Goal: Task Accomplishment & Management: Use online tool/utility

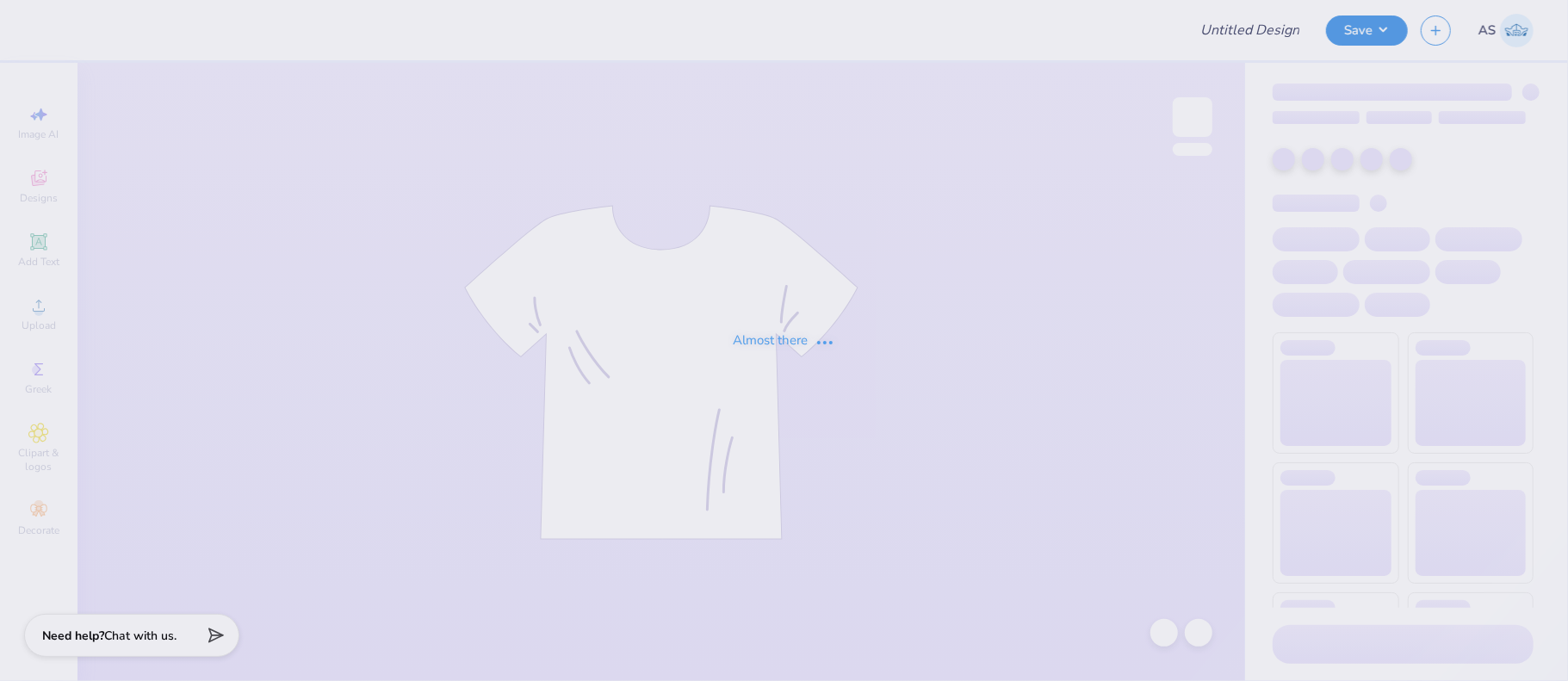
type input "Option 1"
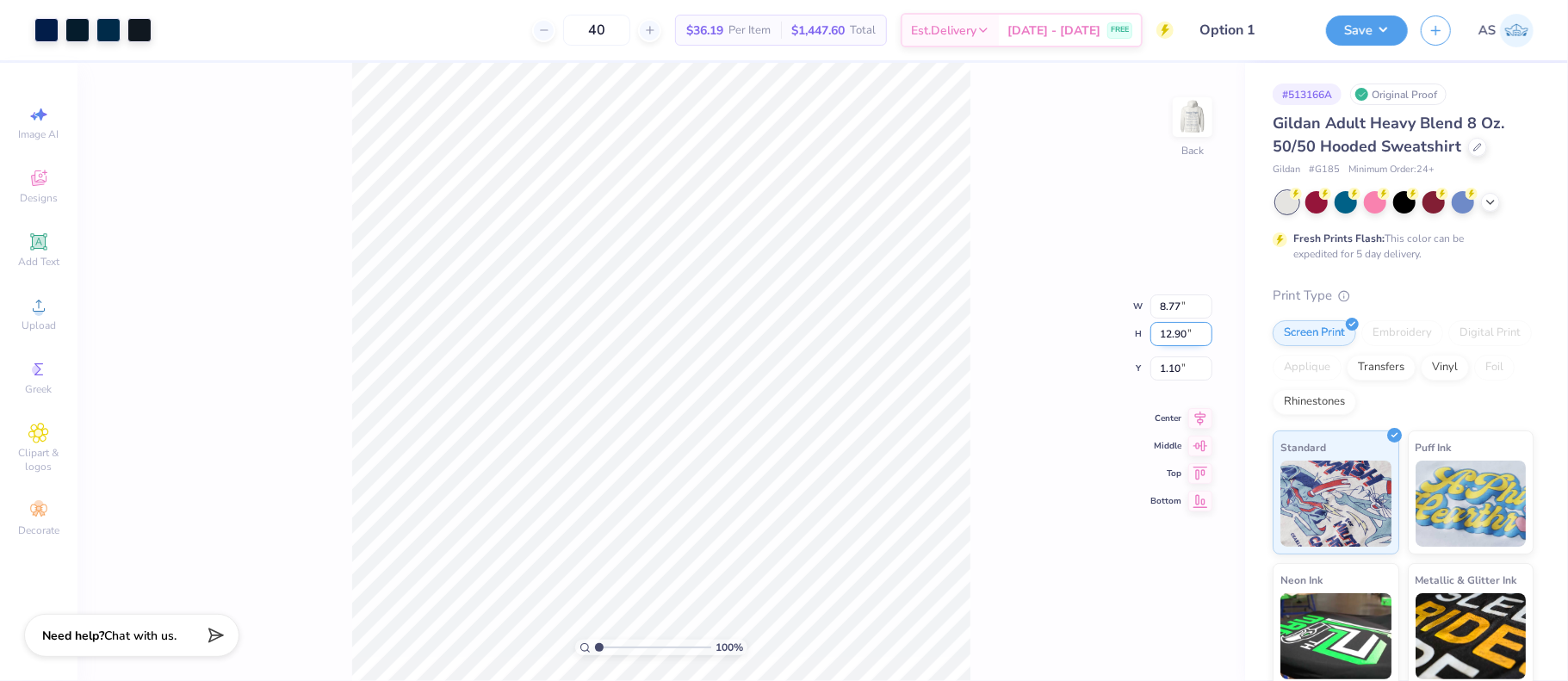
drag, startPoint x: 1162, startPoint y: 335, endPoint x: 1185, endPoint y: 335, distance: 23.0
click at [1185, 335] on input "12.90" at bounding box center [1181, 334] width 62 height 24
type input "10"
type input "6.80"
type input "10.00"
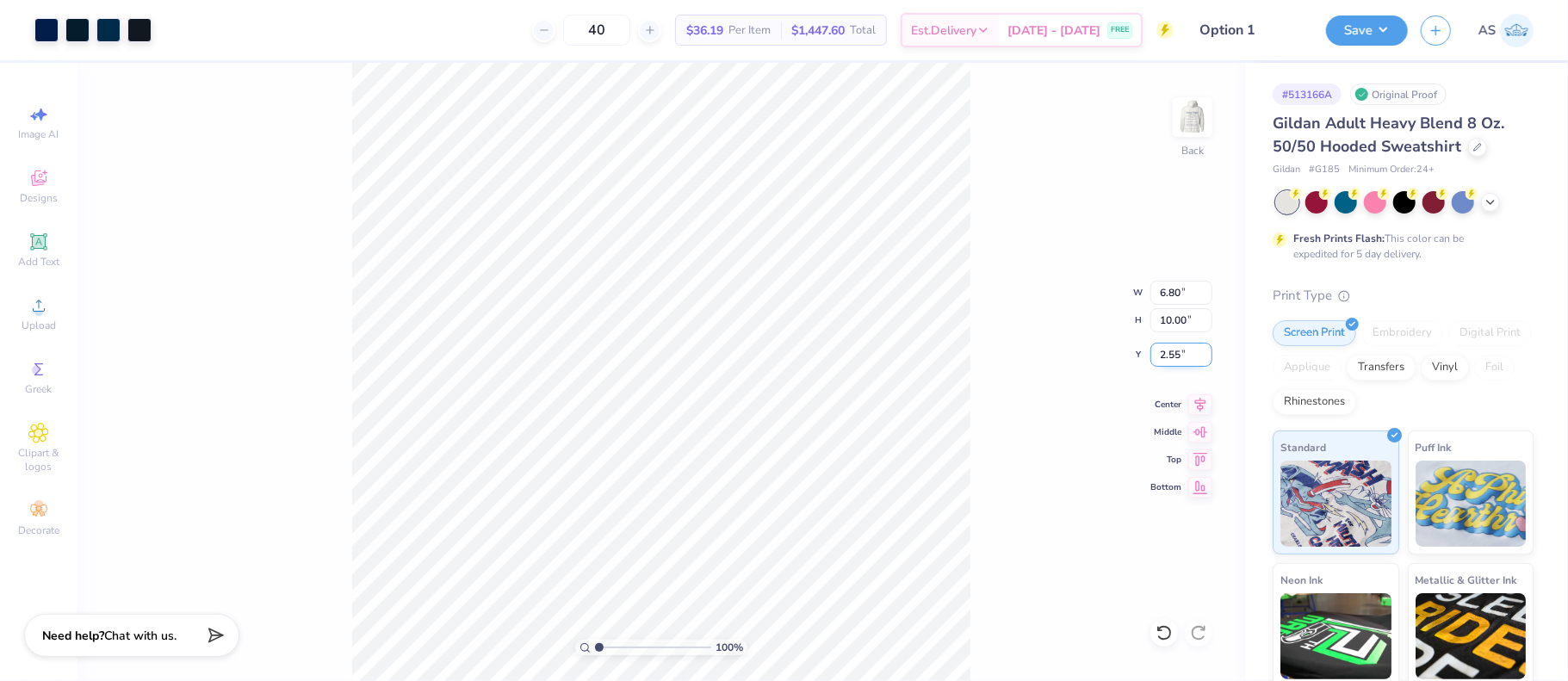
drag, startPoint x: 1180, startPoint y: 355, endPoint x: 1162, endPoint y: 357, distance: 18.1
click at [1162, 357] on input "2.55" at bounding box center [1181, 355] width 62 height 24
type input "3.00"
click at [1166, 320] on input "10.00" at bounding box center [1181, 320] width 62 height 24
type input "11.00"
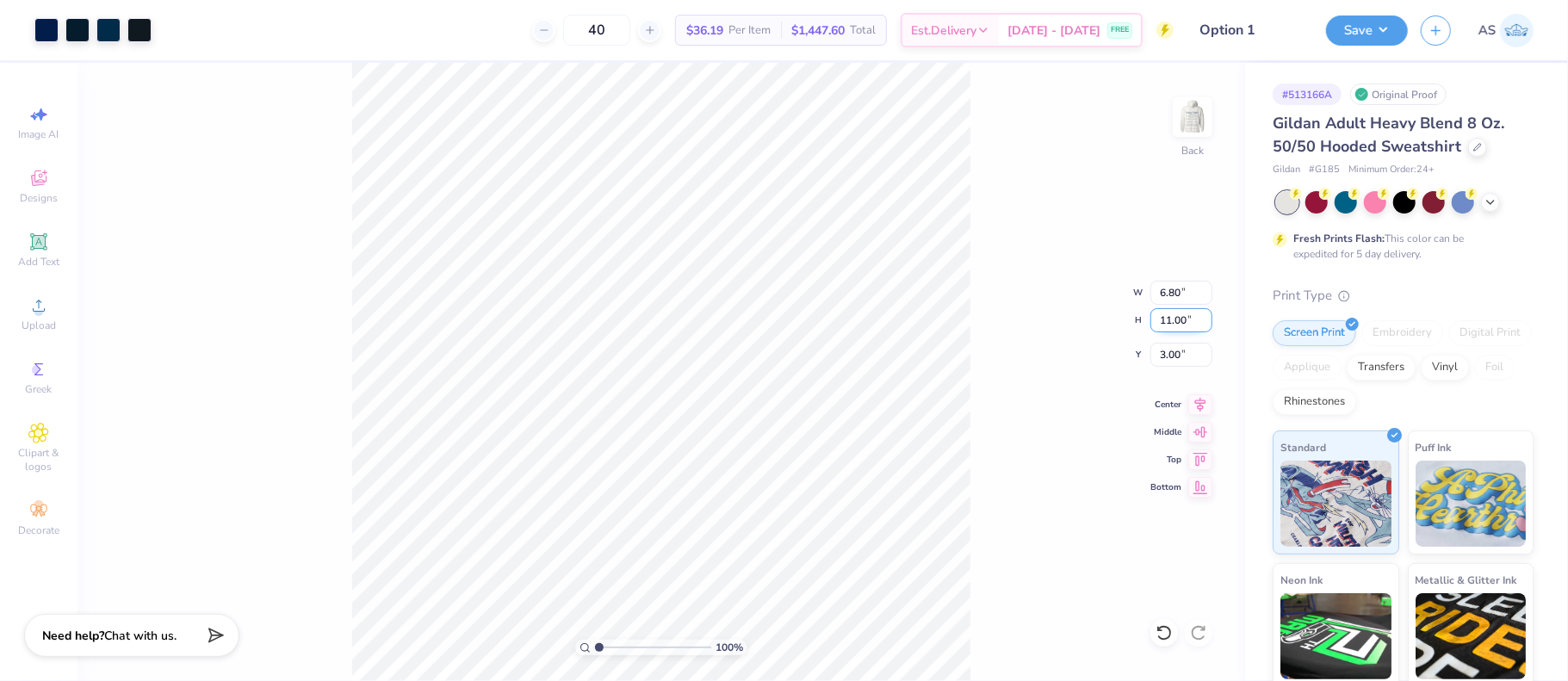
type input "7.48"
type input "2.50"
type input "12.00"
type input "8.16"
type input "2.00"
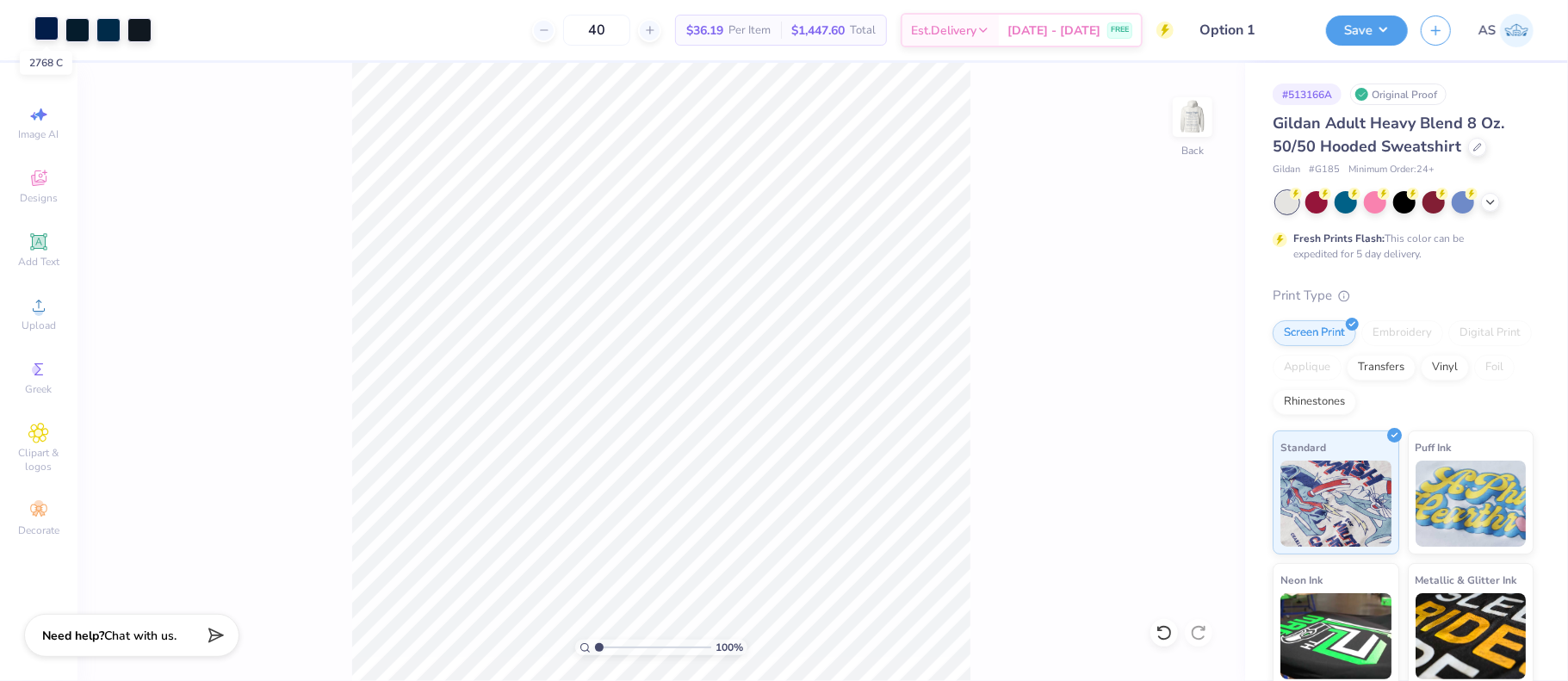
click at [52, 33] on div at bounding box center [47, 29] width 24 height 24
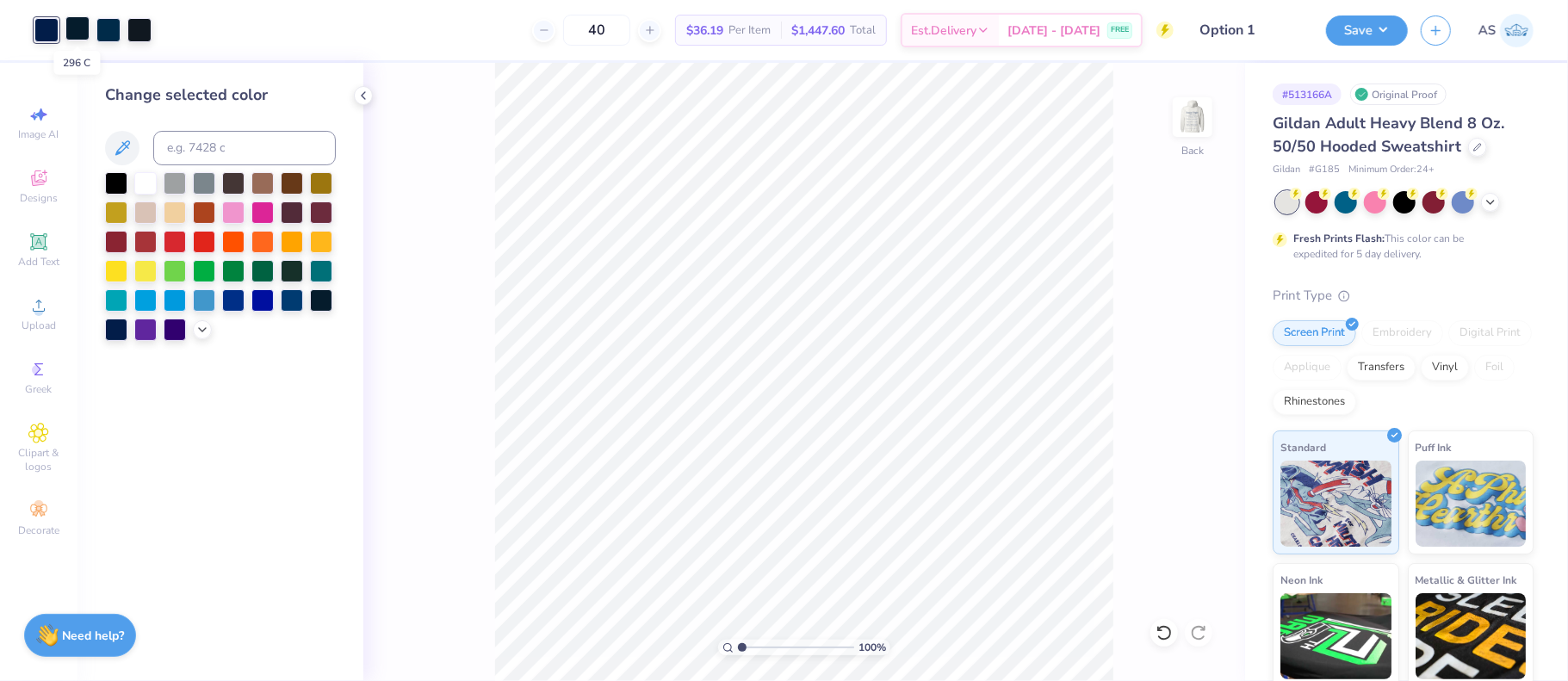
click at [78, 32] on div at bounding box center [77, 29] width 24 height 24
click at [44, 30] on div at bounding box center [47, 29] width 24 height 24
click at [206, 143] on input at bounding box center [245, 148] width 182 height 35
type input "296"
click at [79, 34] on div at bounding box center [77, 29] width 24 height 24
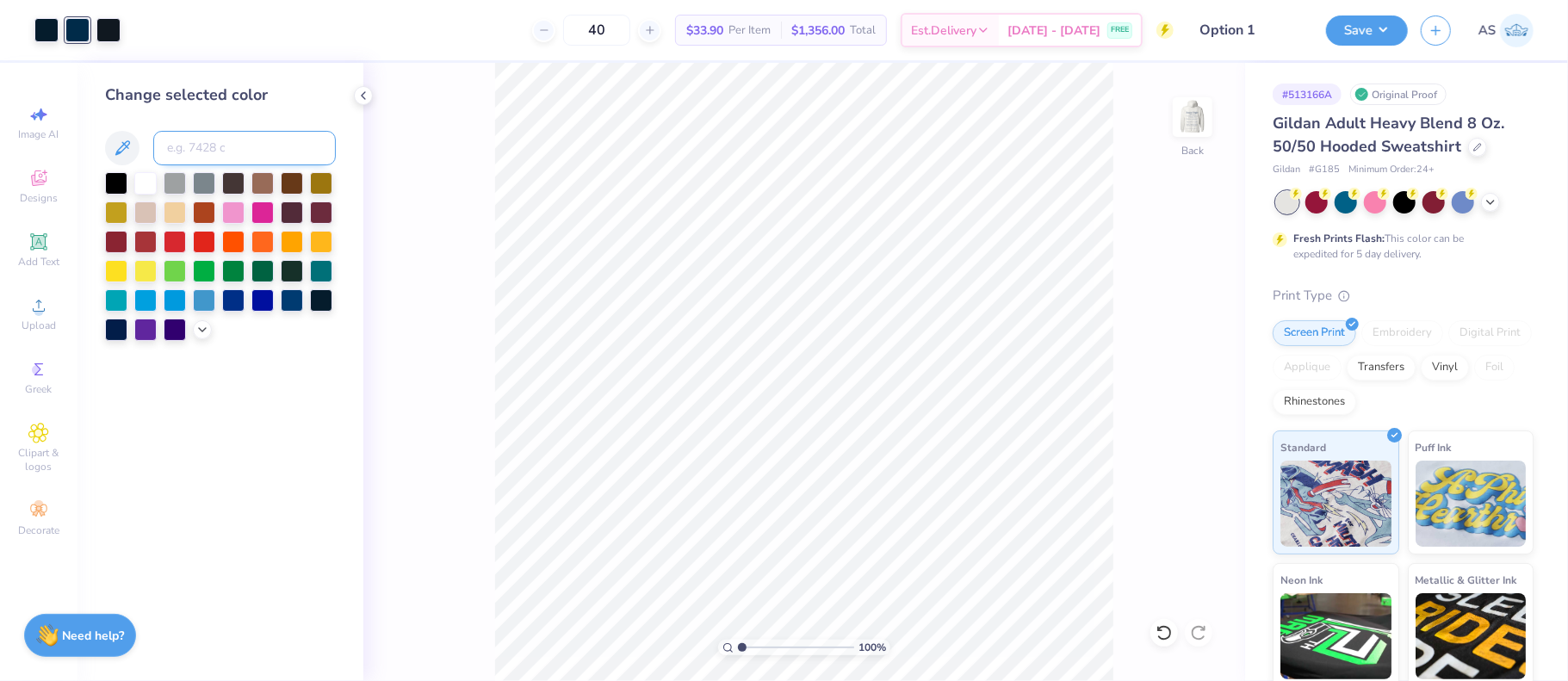
click at [185, 152] on input at bounding box center [245, 148] width 182 height 35
type input "296"
click at [77, 31] on div at bounding box center [77, 29] width 24 height 24
click at [207, 133] on input at bounding box center [245, 148] width 182 height 35
type input "296"
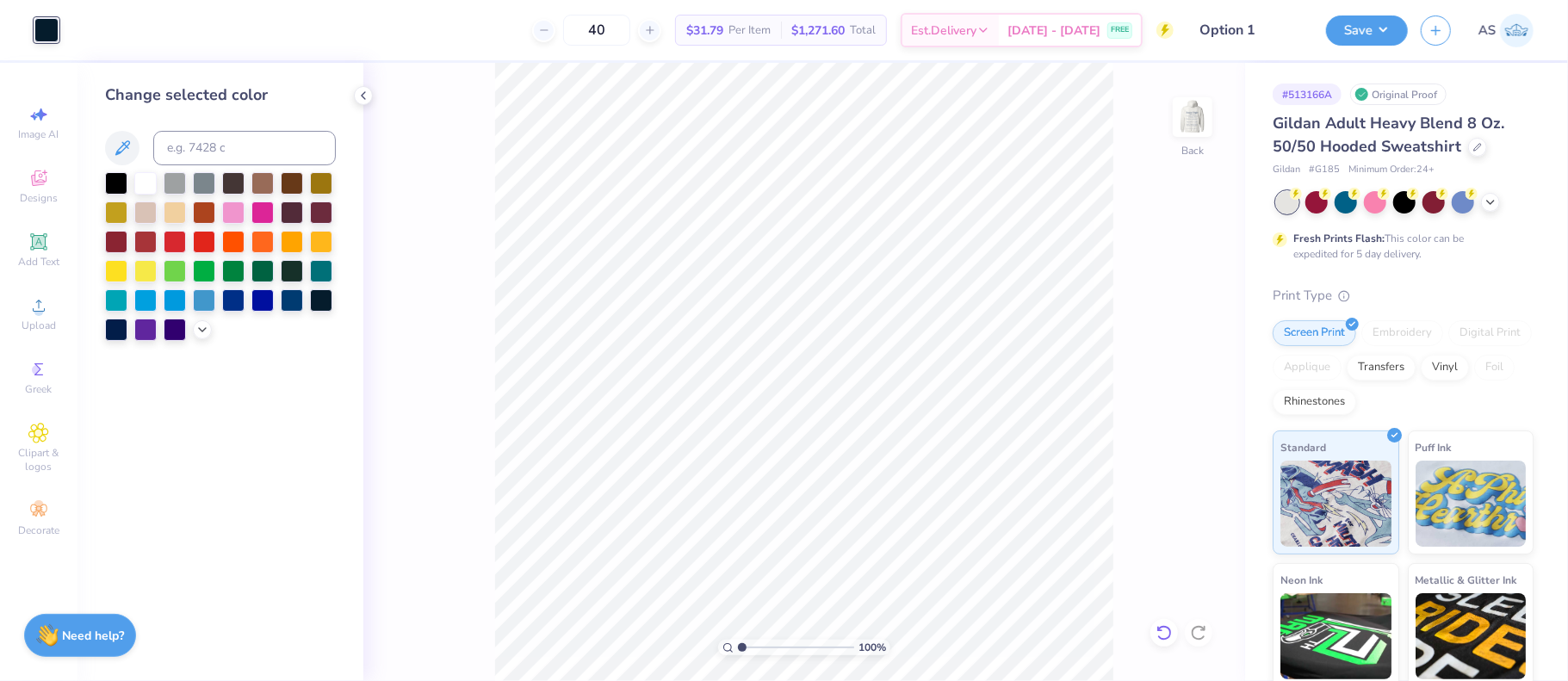
click at [1166, 636] on icon at bounding box center [1165, 632] width 17 height 17
click at [1168, 635] on icon at bounding box center [1165, 632] width 17 height 17
click at [41, 36] on div at bounding box center [47, 30] width 24 height 24
click at [196, 158] on input at bounding box center [245, 148] width 182 height 35
type input "7463"
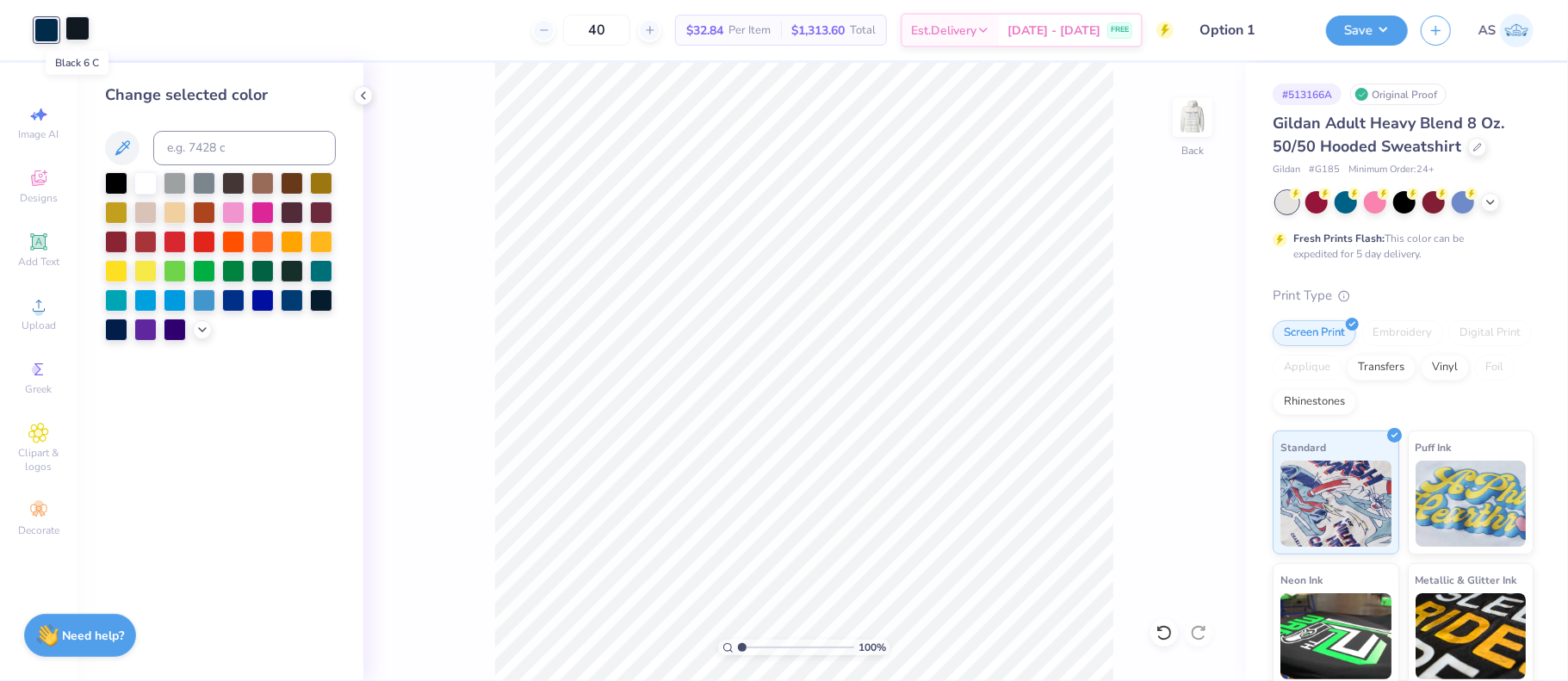
click at [72, 32] on div at bounding box center [77, 29] width 24 height 24
click at [192, 153] on input at bounding box center [245, 148] width 182 height 35
type input "7463"
click at [1390, 29] on button "Save" at bounding box center [1367, 28] width 82 height 30
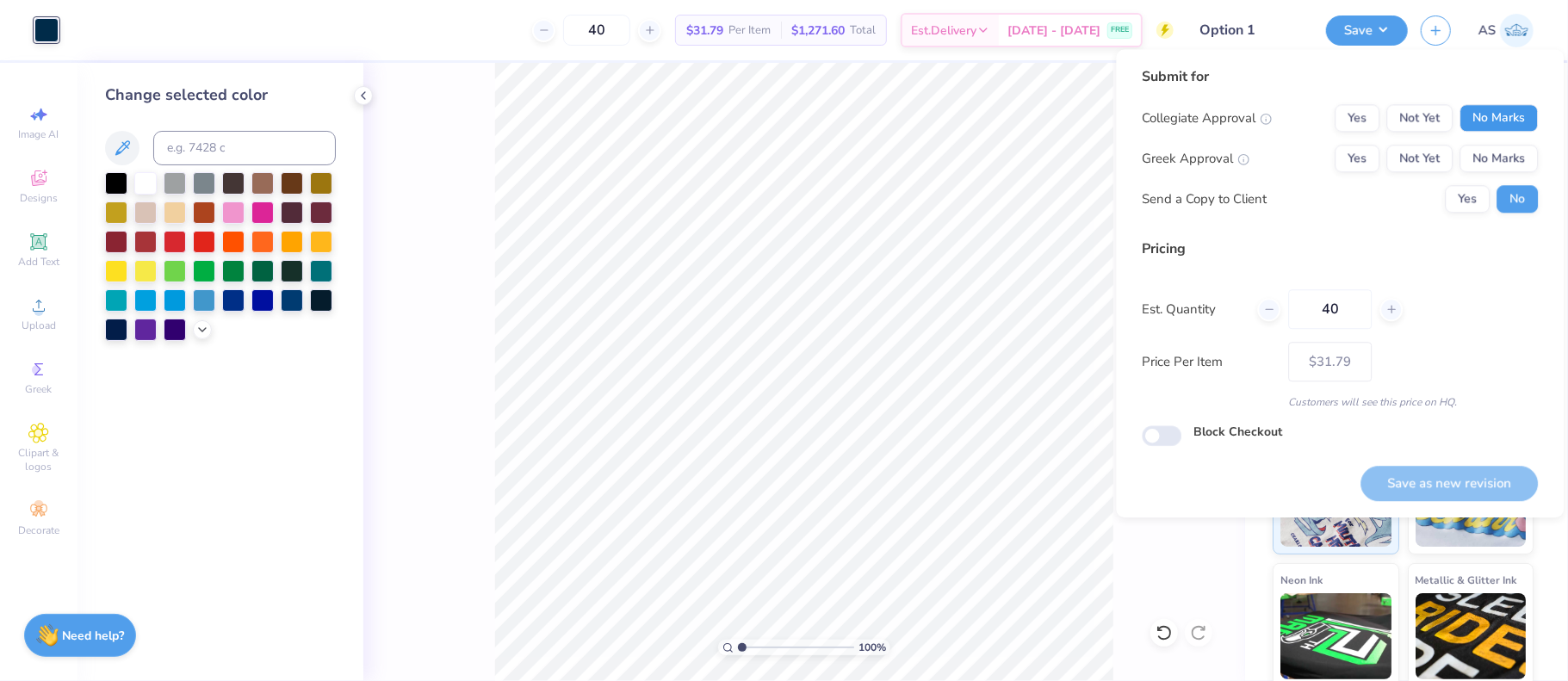
click at [1495, 127] on button "No Marks" at bounding box center [1499, 118] width 78 height 28
click at [1493, 163] on button "No Marks" at bounding box center [1499, 159] width 78 height 28
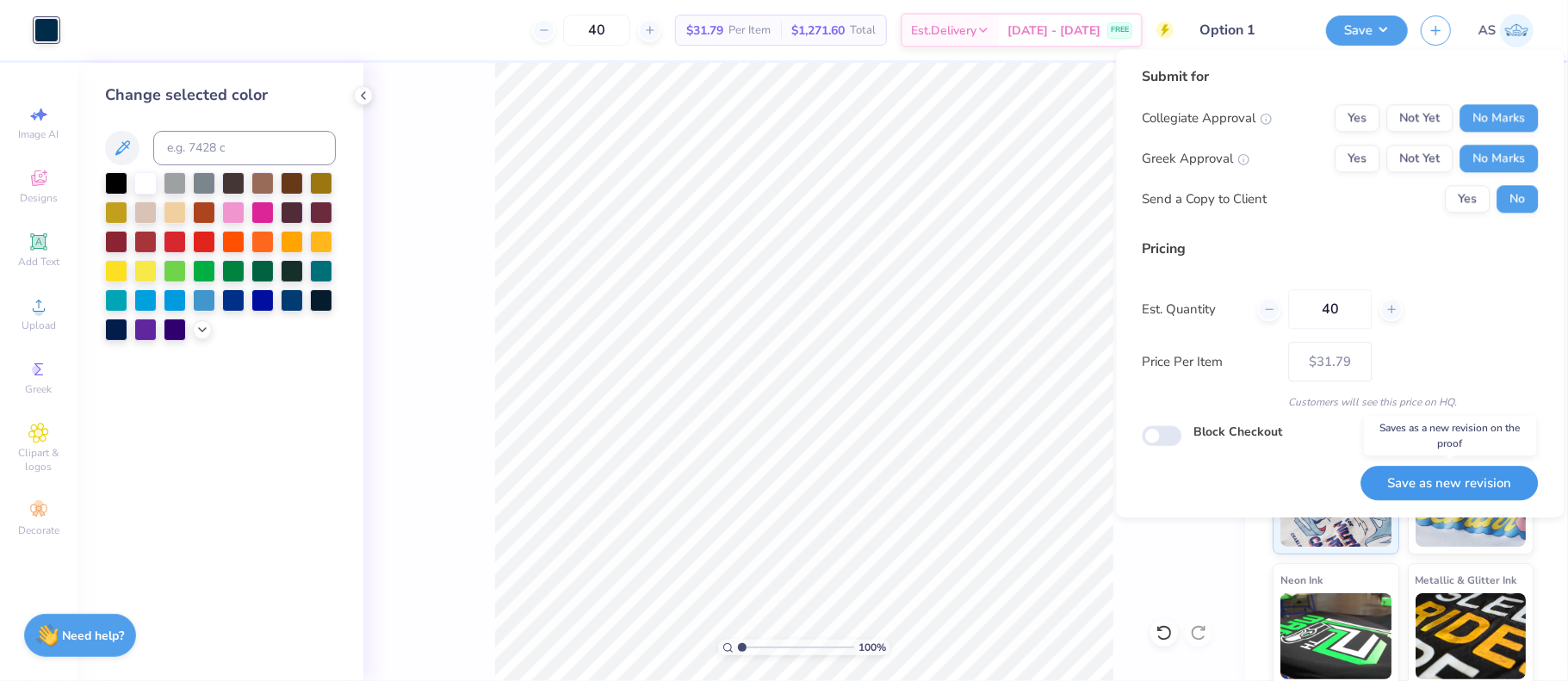
click at [1447, 488] on button "Save as new revision" at bounding box center [1449, 483] width 177 height 36
type input "$31.79"
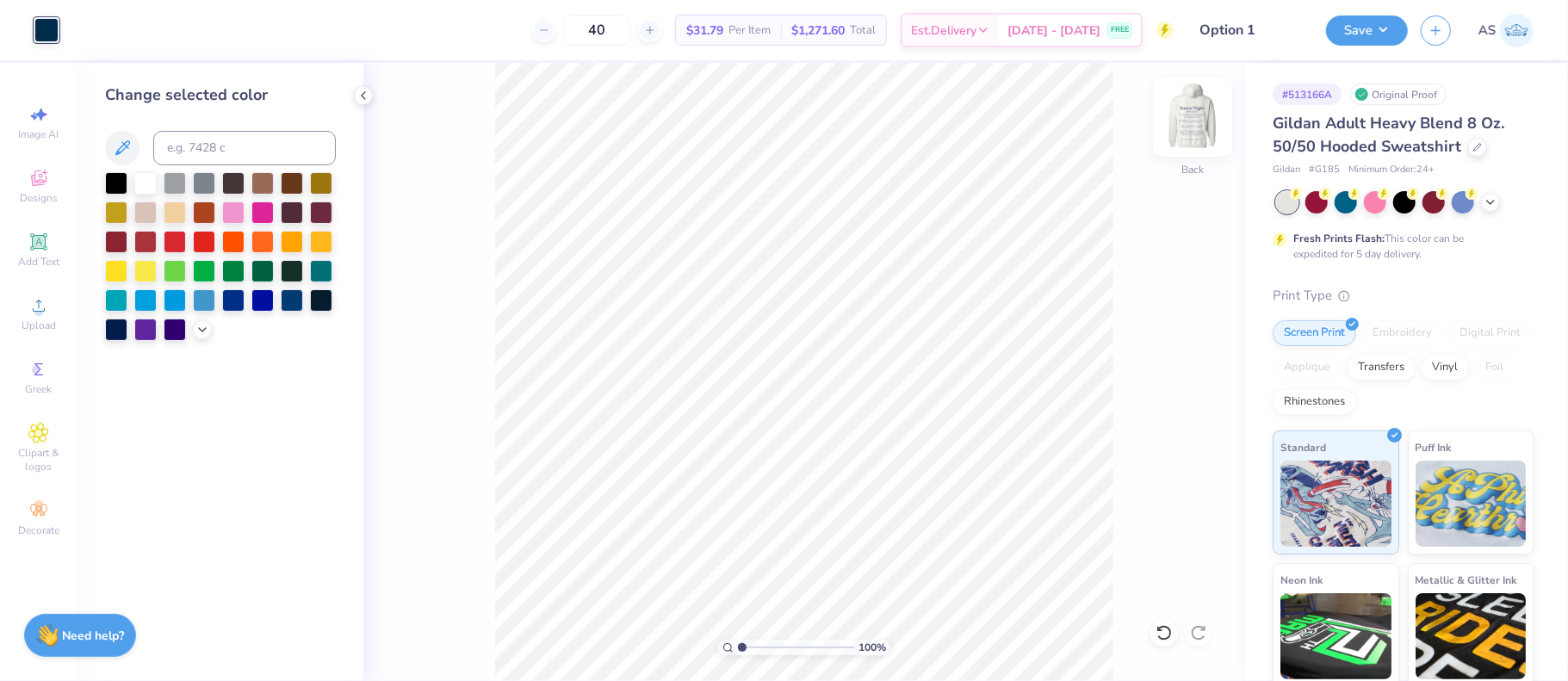
click at [1205, 126] on img at bounding box center [1192, 116] width 69 height 69
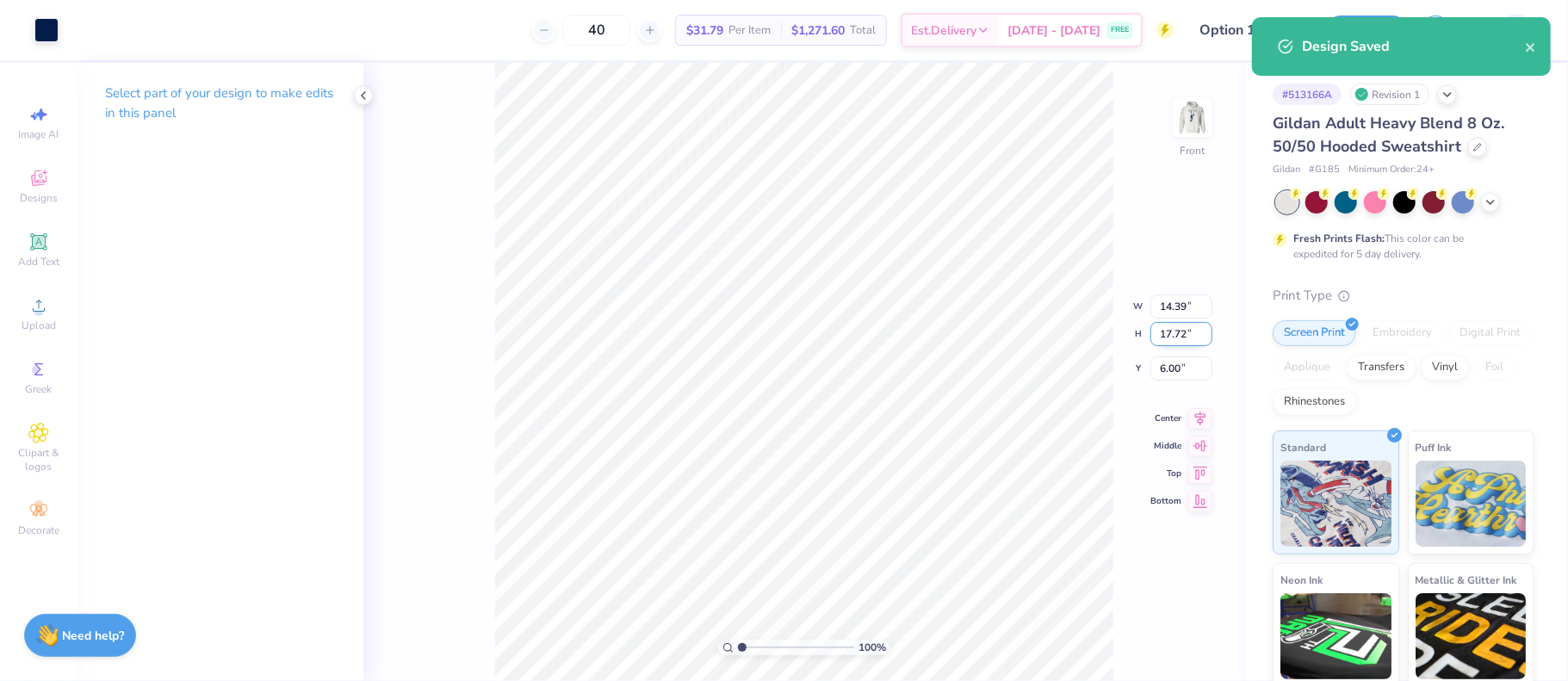
drag, startPoint x: 1161, startPoint y: 331, endPoint x: 1185, endPoint y: 331, distance: 24.0
click at [1185, 331] on input "17.72" at bounding box center [1181, 334] width 62 height 24
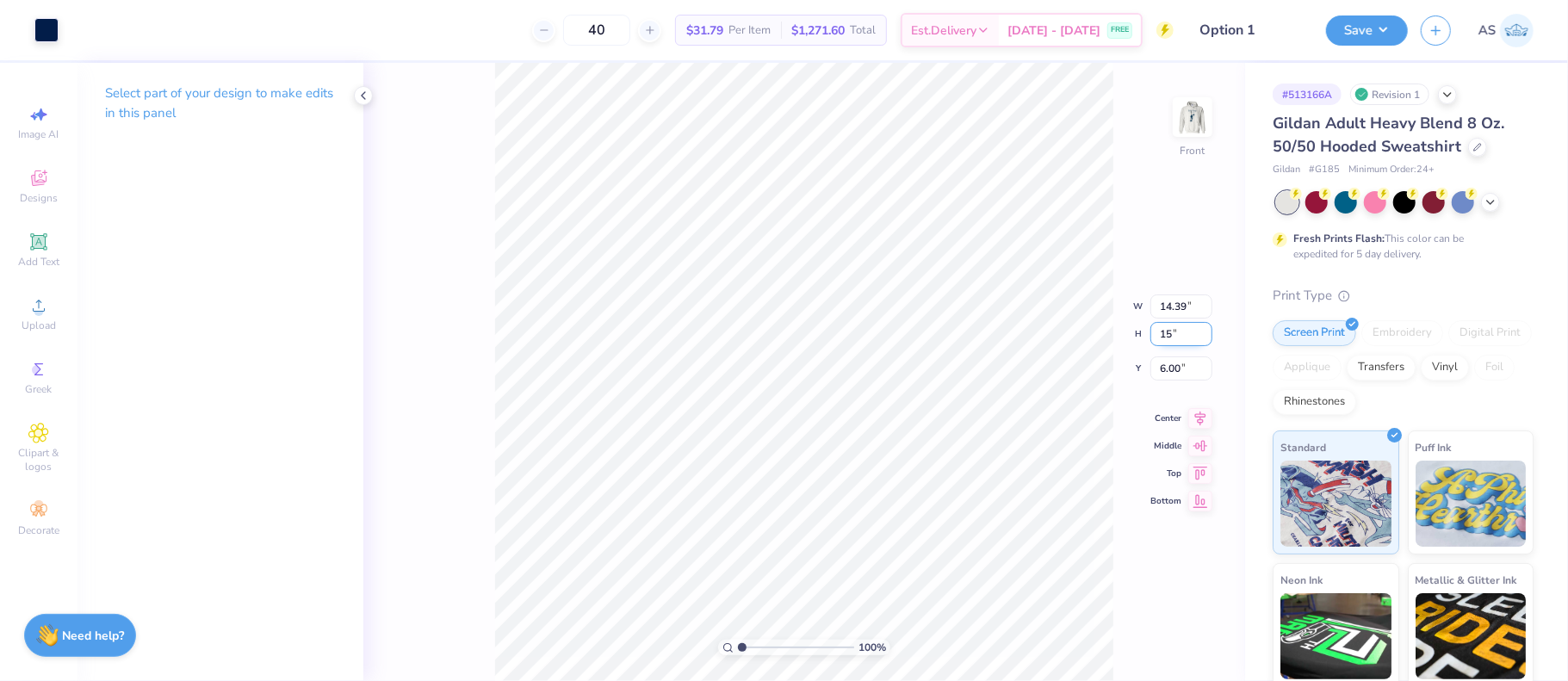
type input "15"
type input "12.18"
type input "15.00"
type input "7.36"
click at [1198, 406] on icon at bounding box center [1200, 402] width 24 height 21
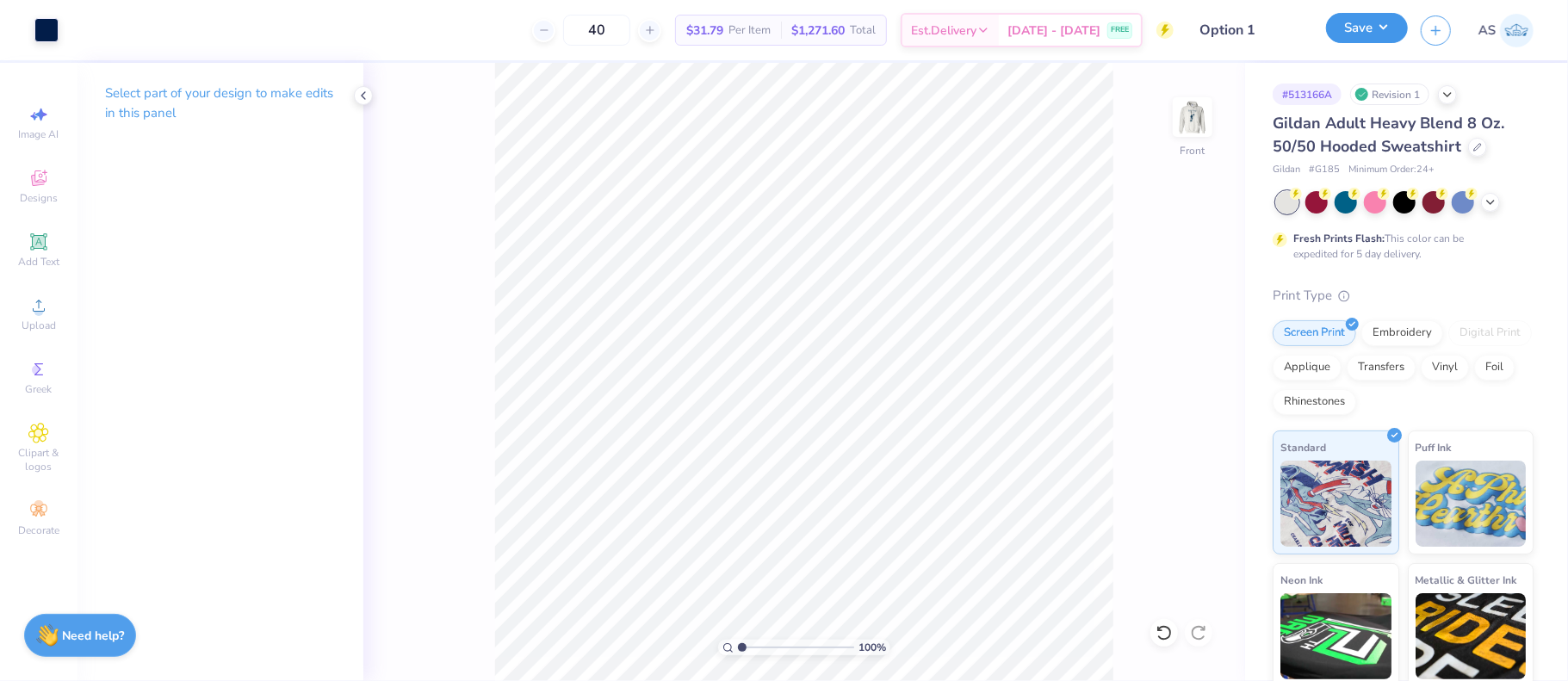
click at [1377, 29] on button "Save" at bounding box center [1367, 28] width 82 height 30
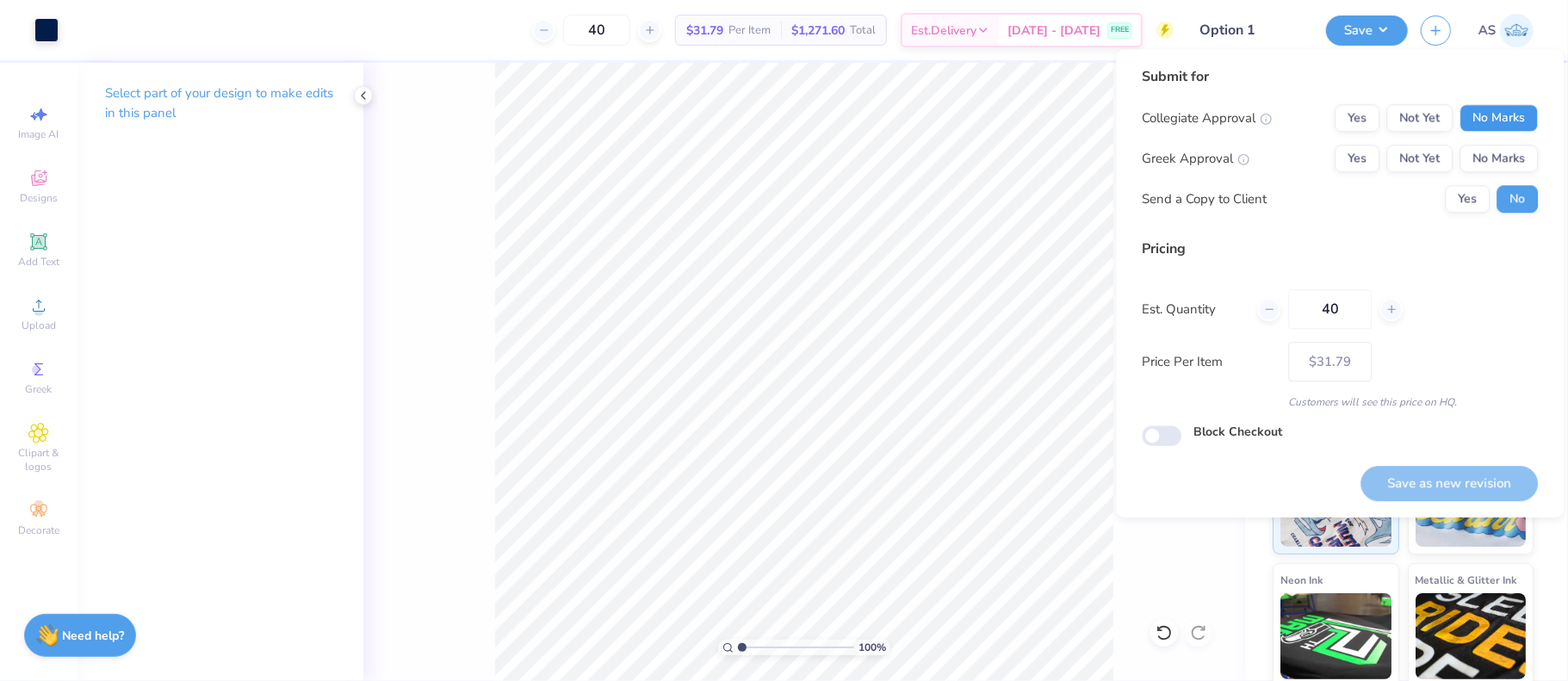
click at [1499, 120] on button "No Marks" at bounding box center [1499, 118] width 78 height 28
click at [1481, 155] on button "No Marks" at bounding box center [1499, 159] width 78 height 28
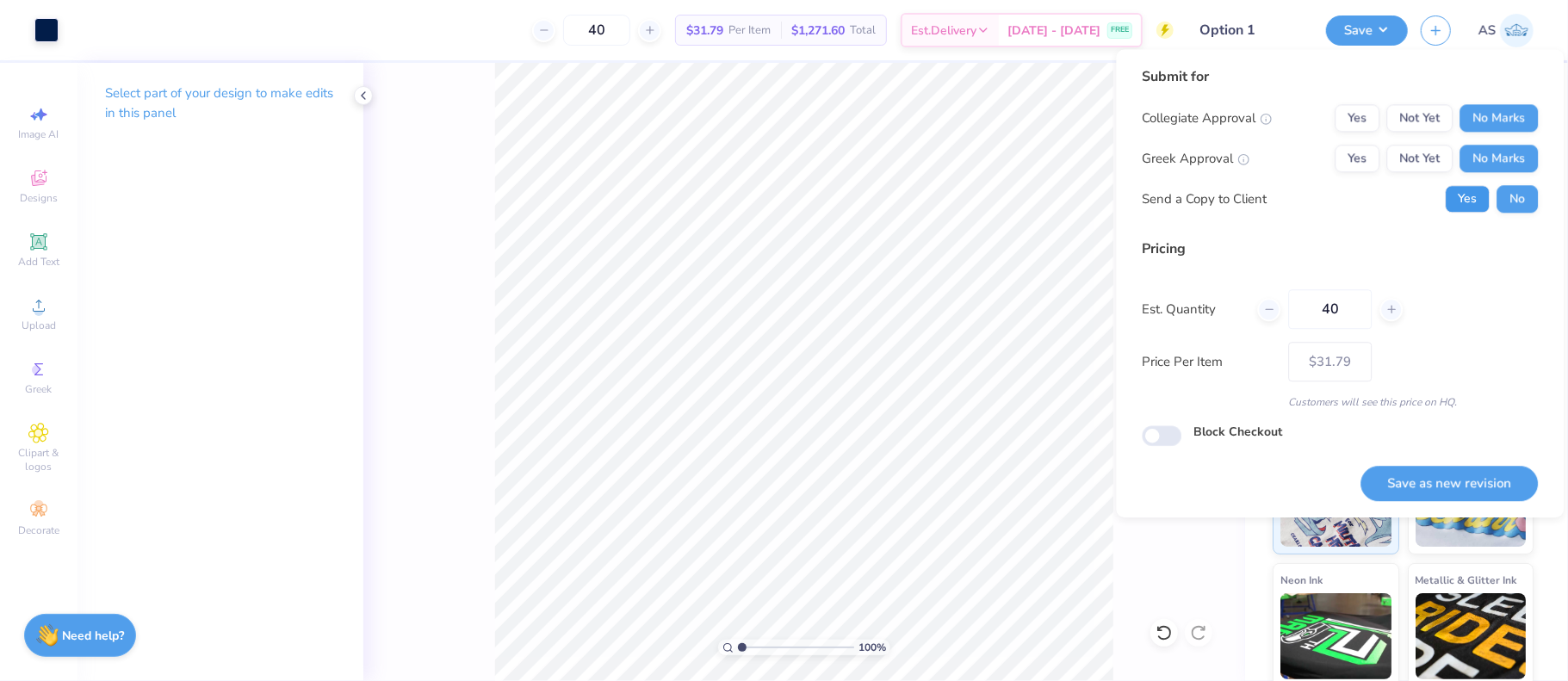
click at [1461, 199] on button "Yes" at bounding box center [1467, 199] width 45 height 28
click at [1455, 481] on button "Save as new revision" at bounding box center [1449, 483] width 177 height 36
type input "$31.79"
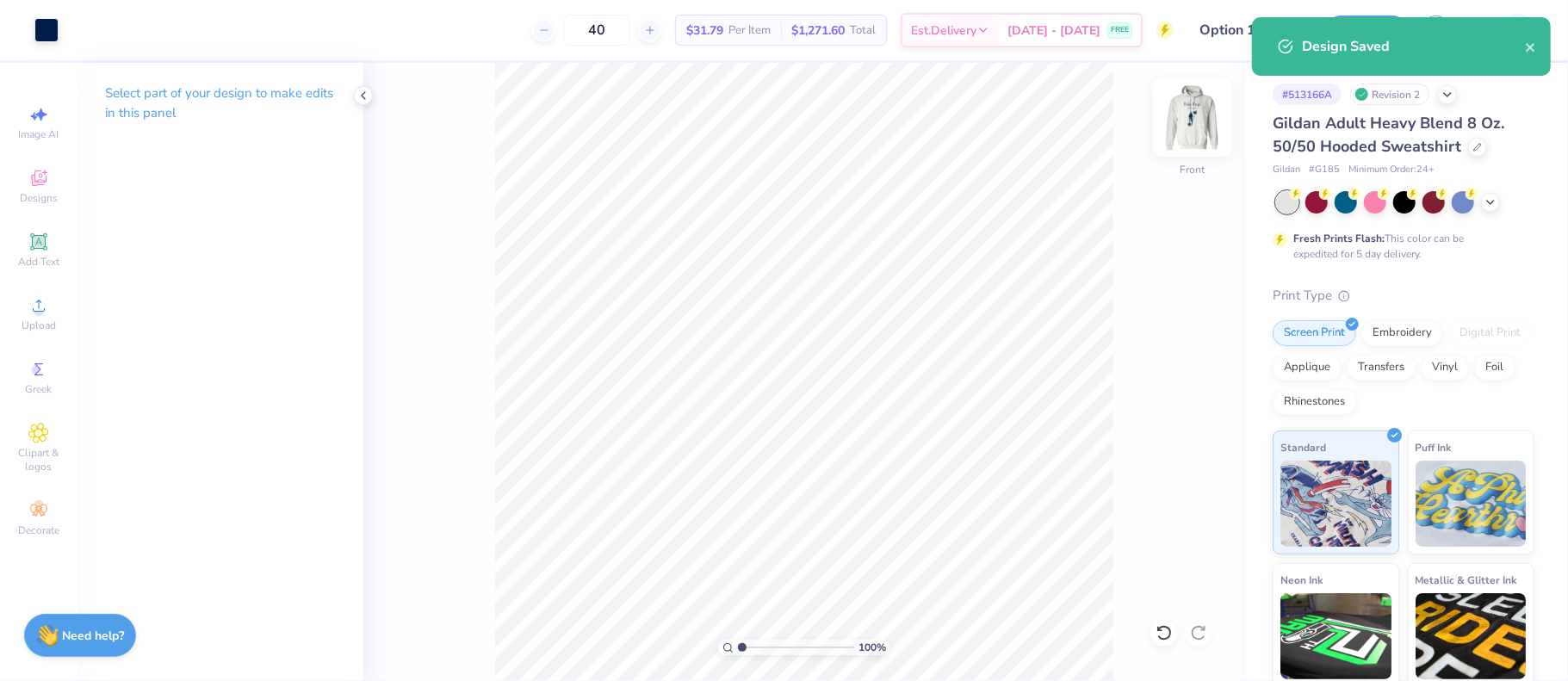
click at [1184, 114] on img at bounding box center [1192, 116] width 69 height 69
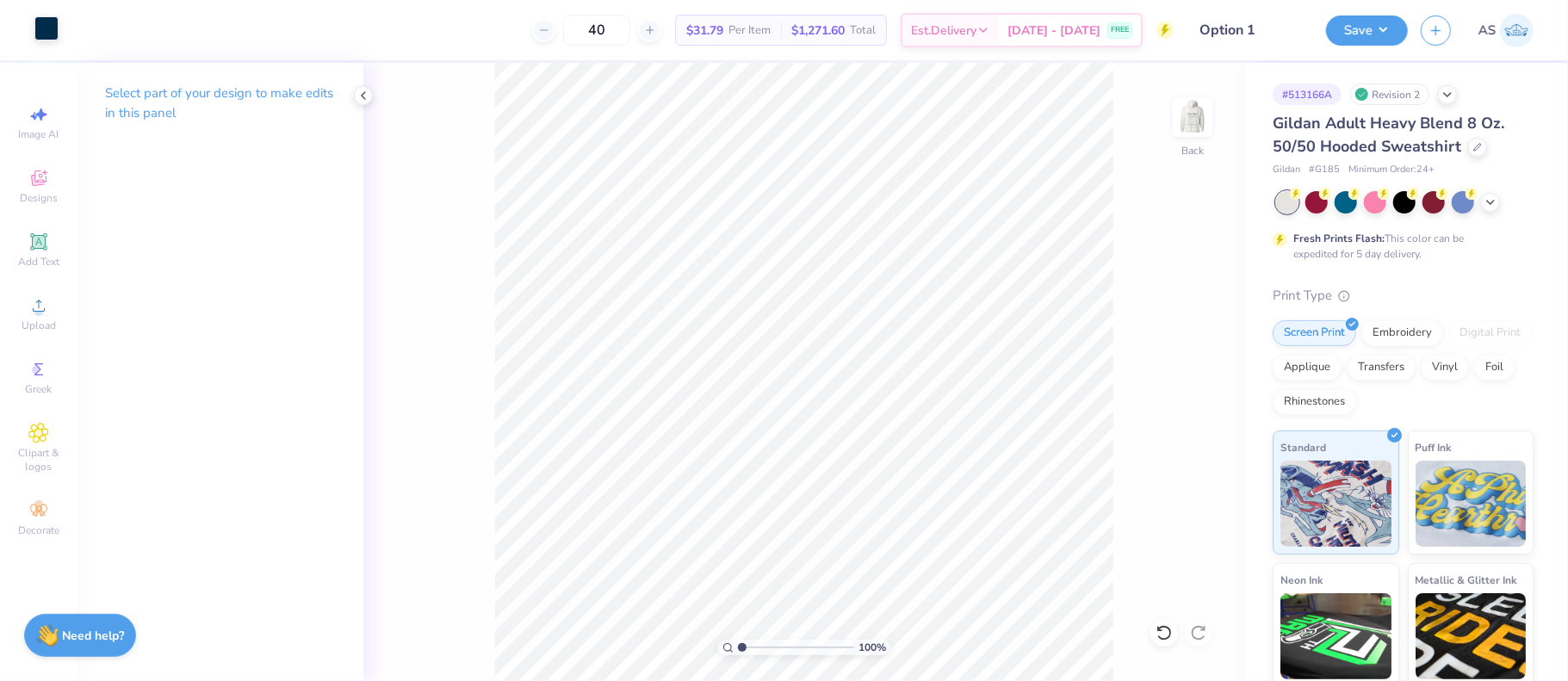
click at [53, 33] on div at bounding box center [47, 29] width 24 height 24
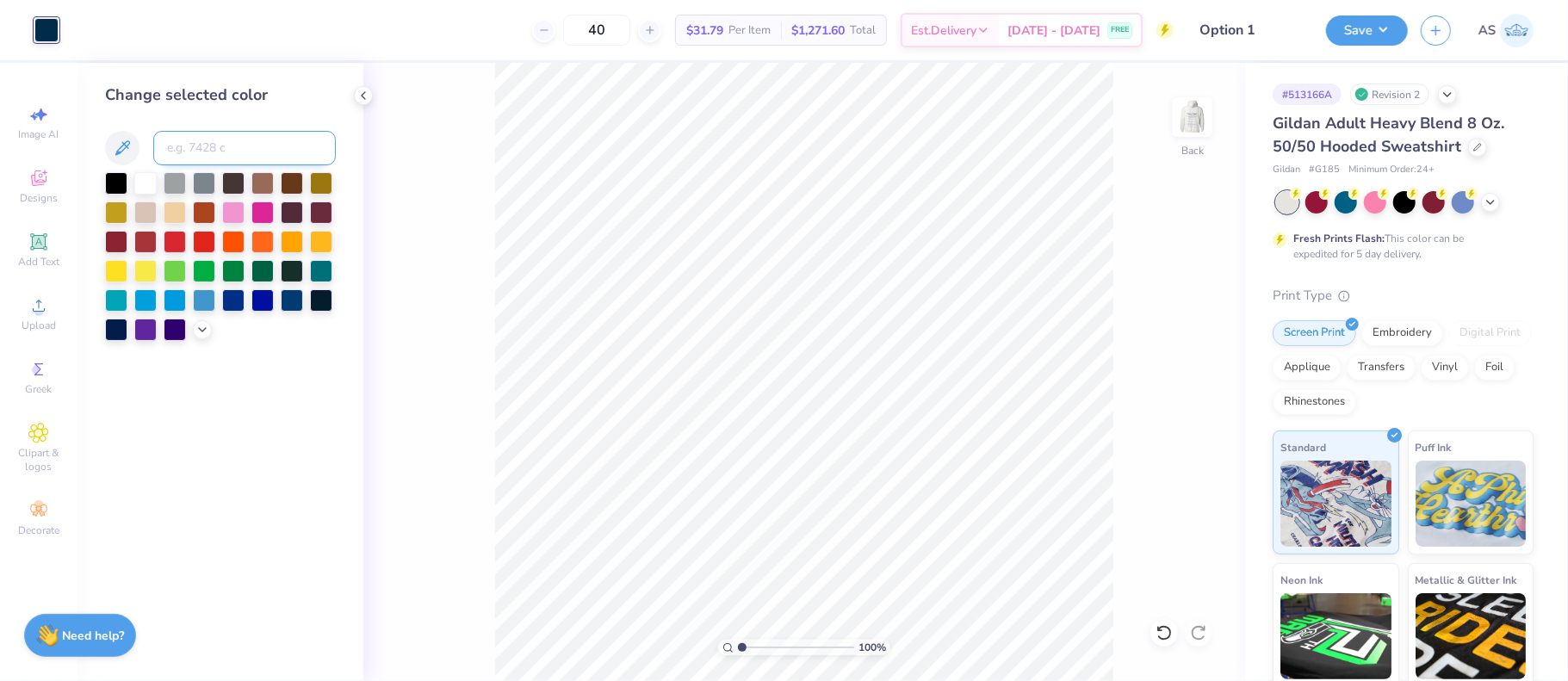
click at [236, 163] on input at bounding box center [245, 148] width 182 height 35
type input "2768"
click at [1191, 127] on img at bounding box center [1192, 116] width 69 height 69
click at [1386, 37] on button "Save" at bounding box center [1367, 28] width 82 height 30
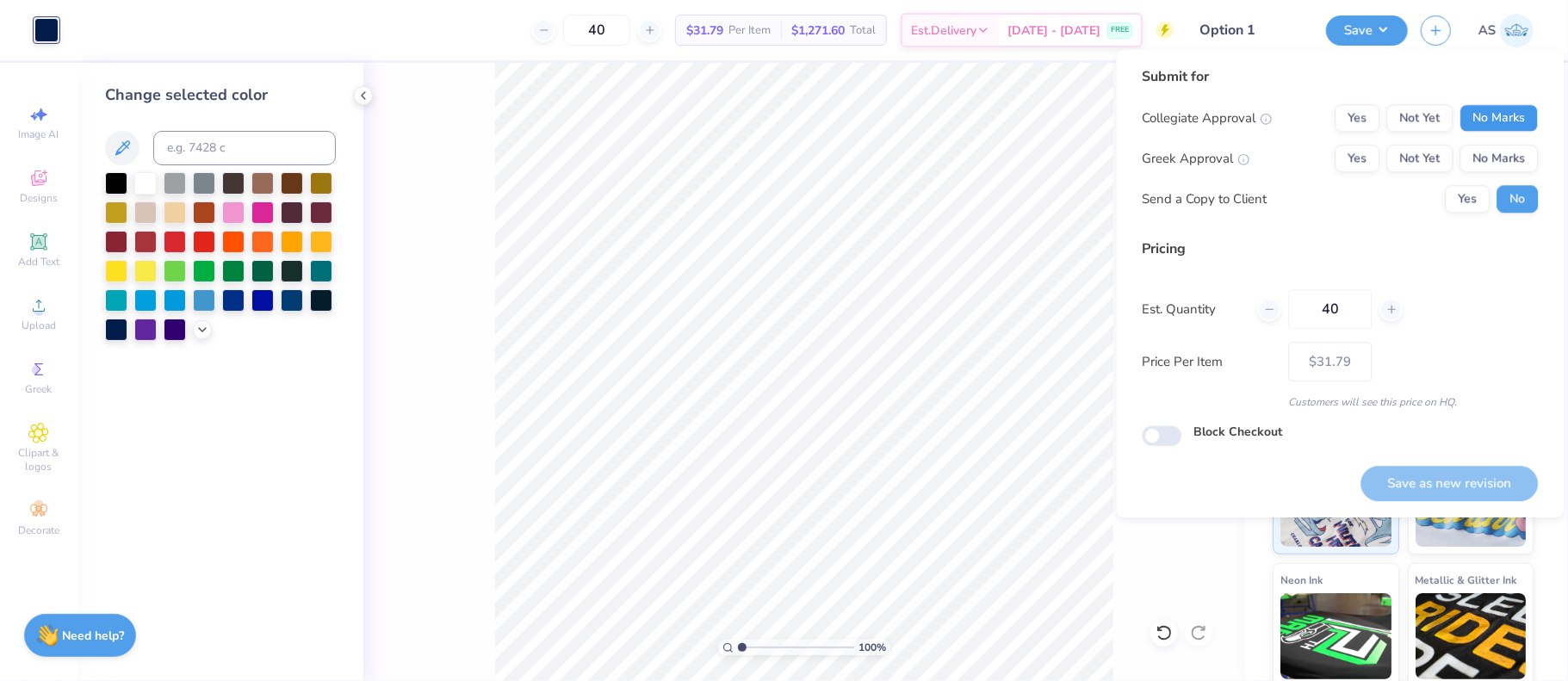
drag, startPoint x: 1492, startPoint y: 121, endPoint x: 1492, endPoint y: 138, distance: 17.0
click at [1492, 121] on button "No Marks" at bounding box center [1499, 118] width 78 height 28
click at [1488, 156] on button "No Marks" at bounding box center [1499, 159] width 78 height 28
click at [1409, 481] on button "Save as new revision" at bounding box center [1449, 483] width 177 height 36
type input "$31.79"
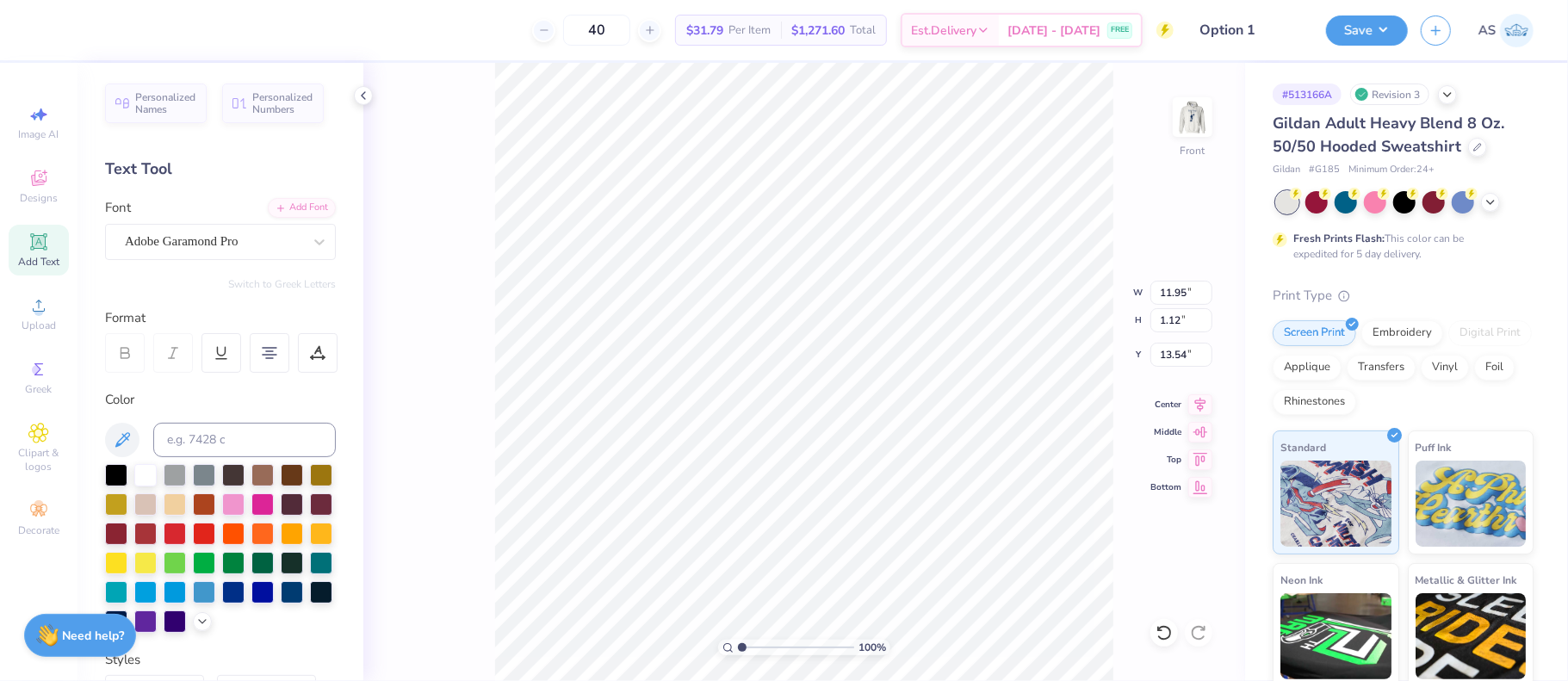
type input "12.18"
type input "15.00"
drag, startPoint x: 1158, startPoint y: 357, endPoint x: 1178, endPoint y: 355, distance: 20.1
click at [1178, 355] on input "7.36" at bounding box center [1181, 355] width 62 height 24
type input "6.00"
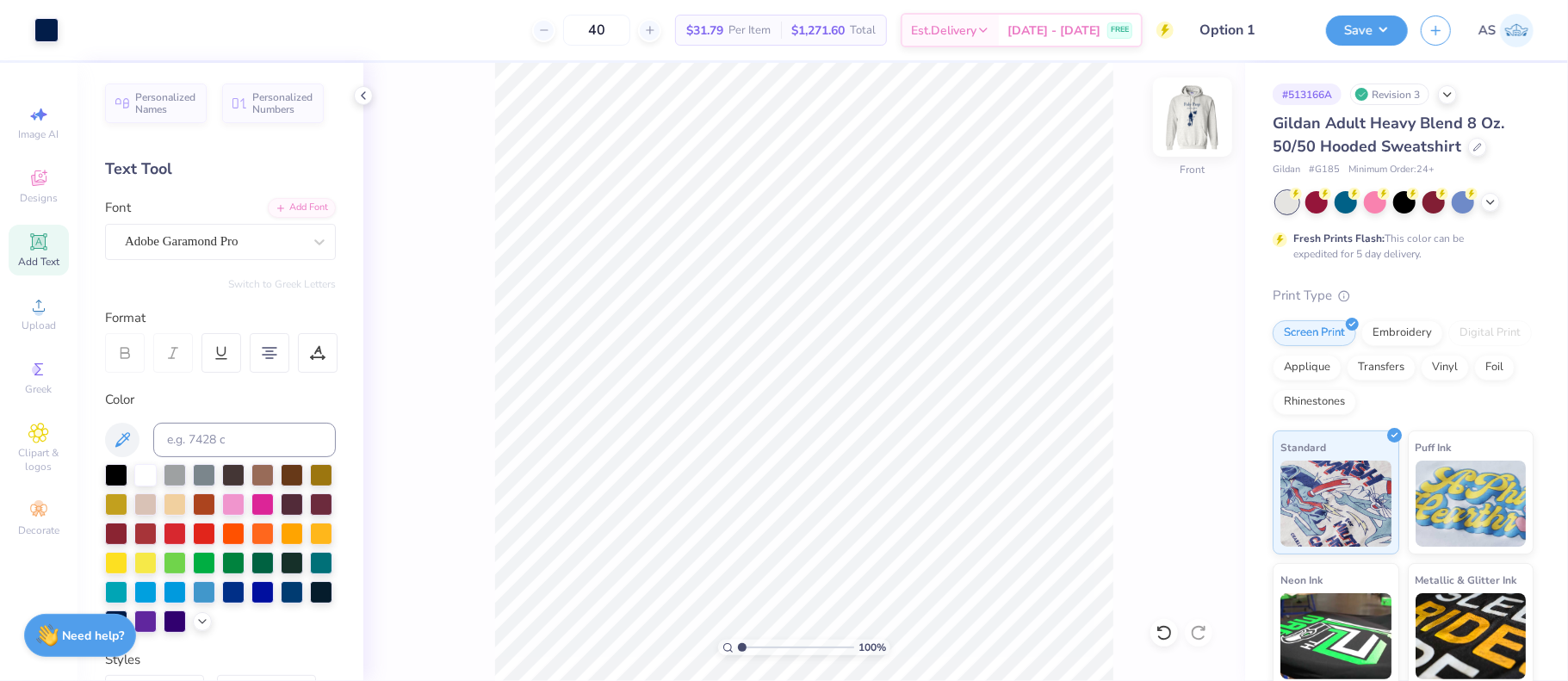
click at [1217, 121] on img at bounding box center [1192, 116] width 69 height 69
click at [1393, 33] on button "Save" at bounding box center [1367, 28] width 82 height 30
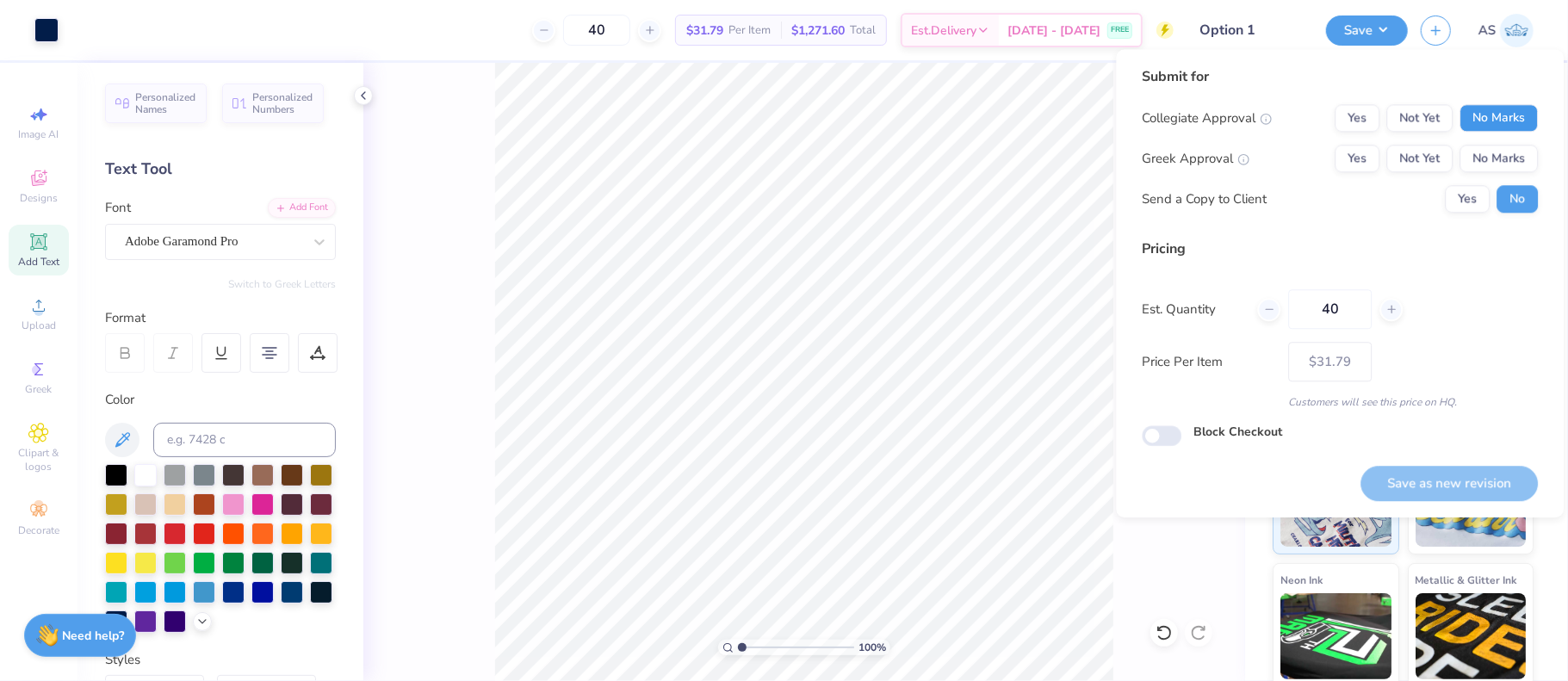
click at [1500, 109] on button "No Marks" at bounding box center [1499, 118] width 78 height 28
click at [1503, 160] on button "No Marks" at bounding box center [1499, 159] width 78 height 28
click at [1429, 495] on button "Save as new revision" at bounding box center [1449, 483] width 177 height 36
type input "$31.79"
click at [1342, 228] on div "Submit for Collegiate Approval Yes Not Yet No Marks Greek Approval Yes Not Yet …" at bounding box center [1340, 256] width 396 height 380
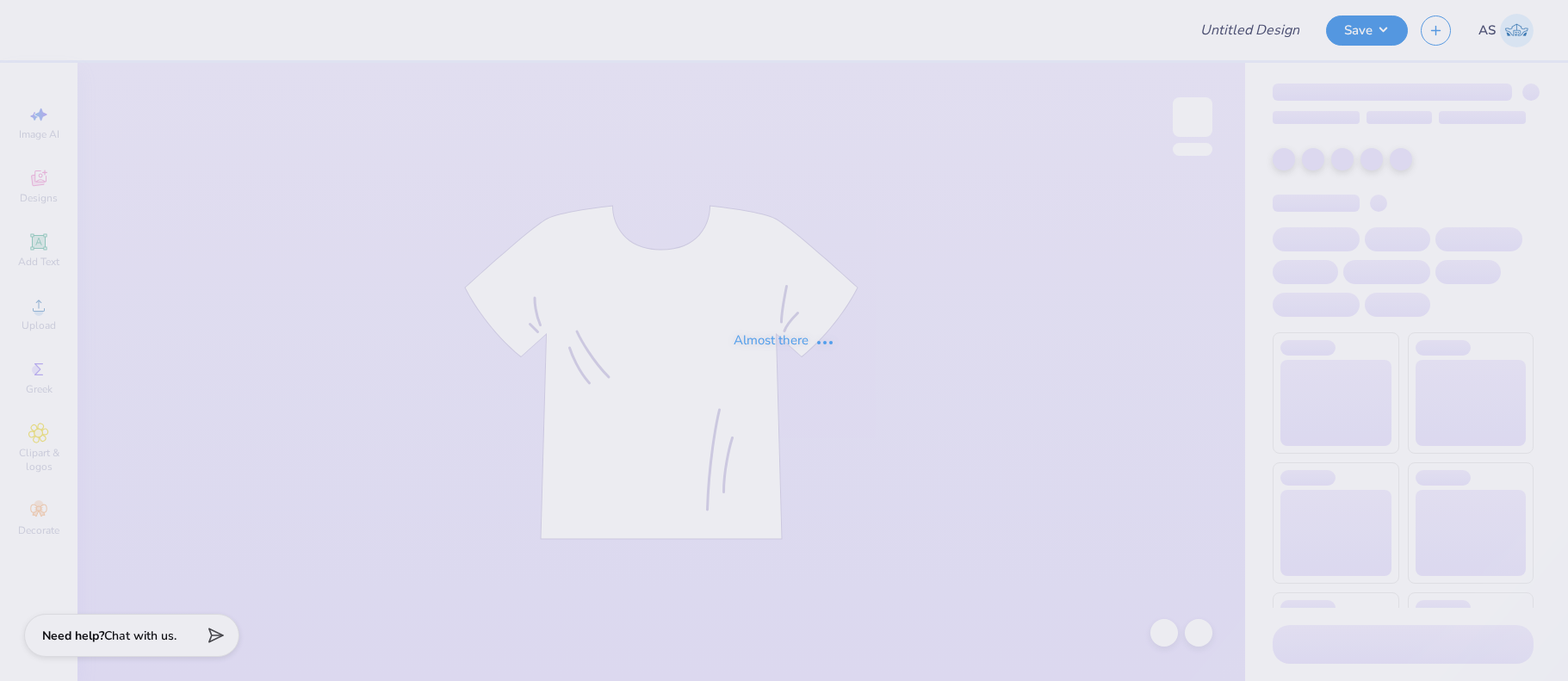
type input "option 2"
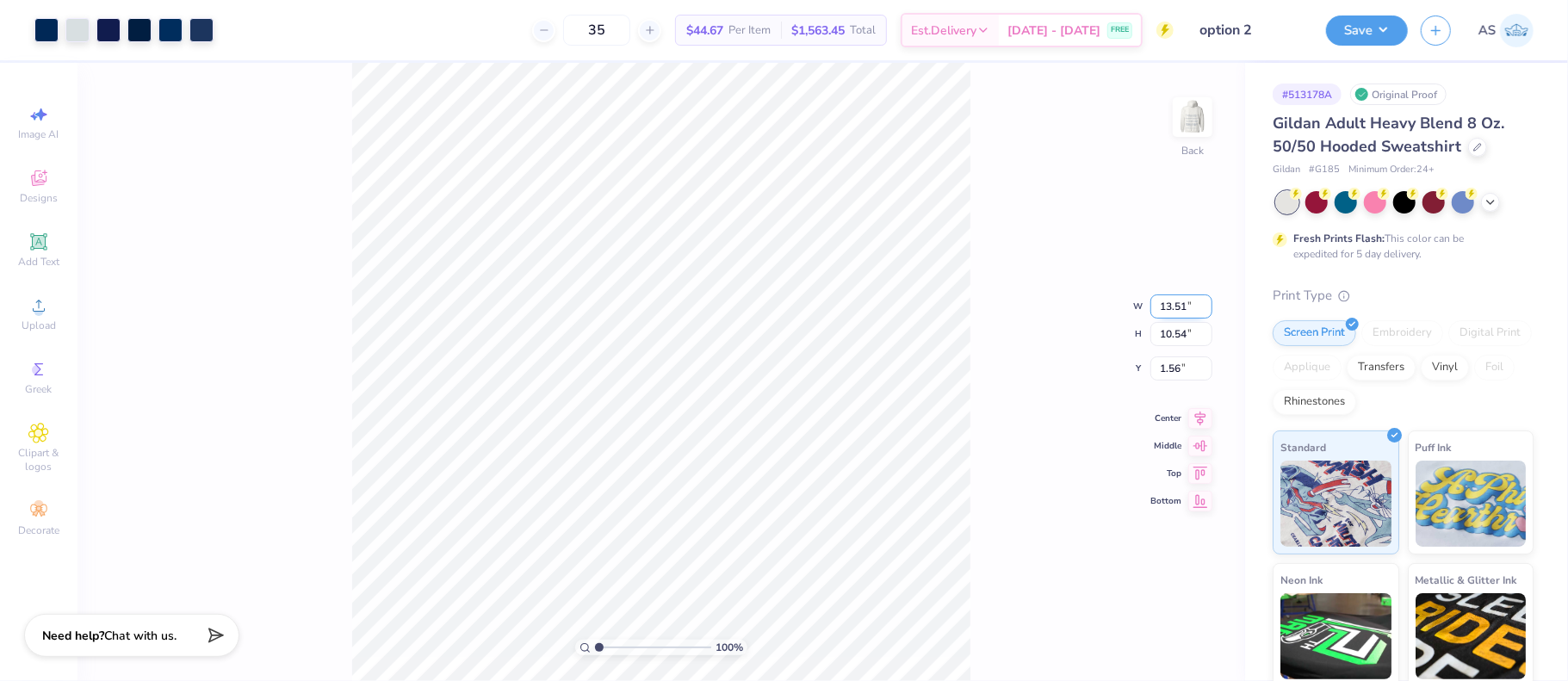
drag, startPoint x: 1185, startPoint y: 306, endPoint x: 1160, endPoint y: 305, distance: 25.0
click at [1160, 305] on input "13.51" at bounding box center [1181, 306] width 62 height 24
type input "12.50"
type input "9.75"
drag, startPoint x: 1178, startPoint y: 353, endPoint x: 1163, endPoint y: 354, distance: 15.0
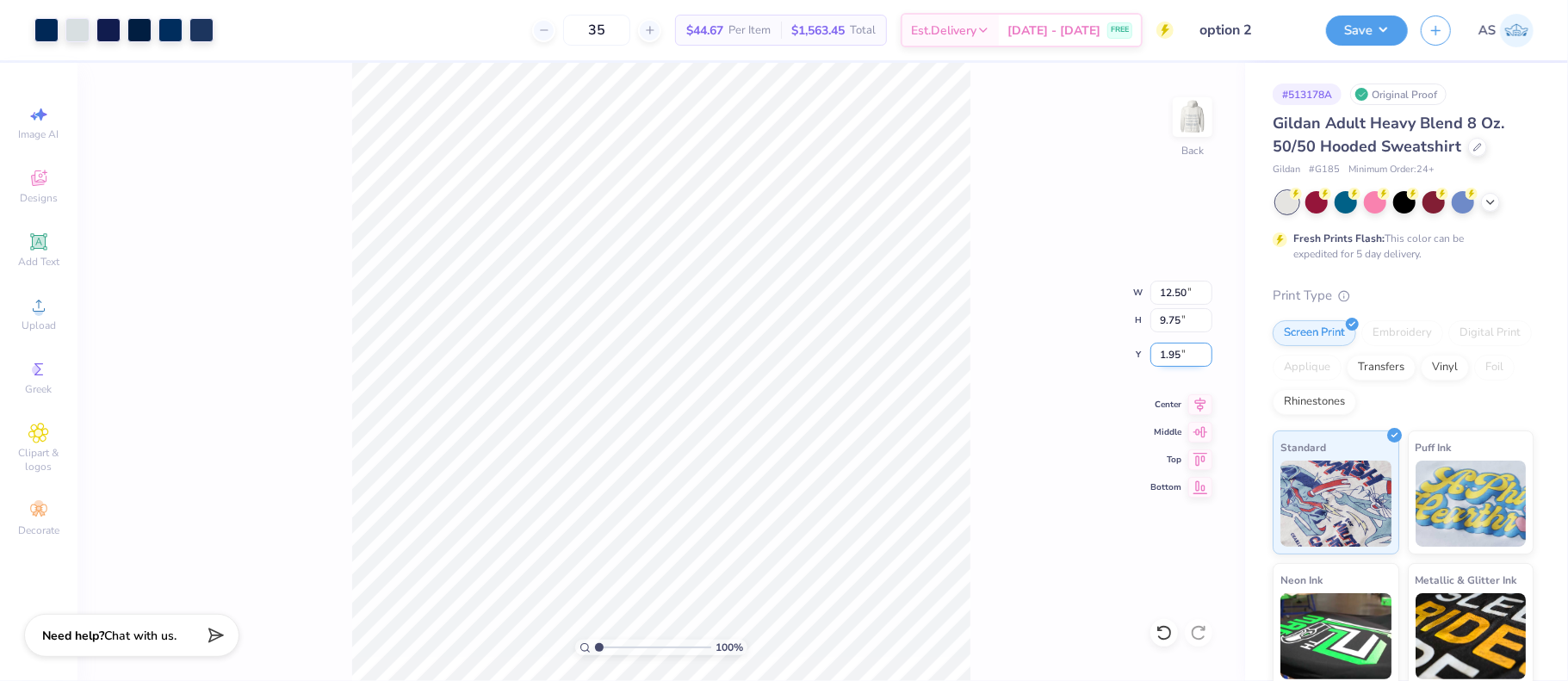
click at [1163, 354] on input "1.95" at bounding box center [1181, 355] width 62 height 24
type input "3.00"
click at [47, 30] on div at bounding box center [47, 29] width 24 height 24
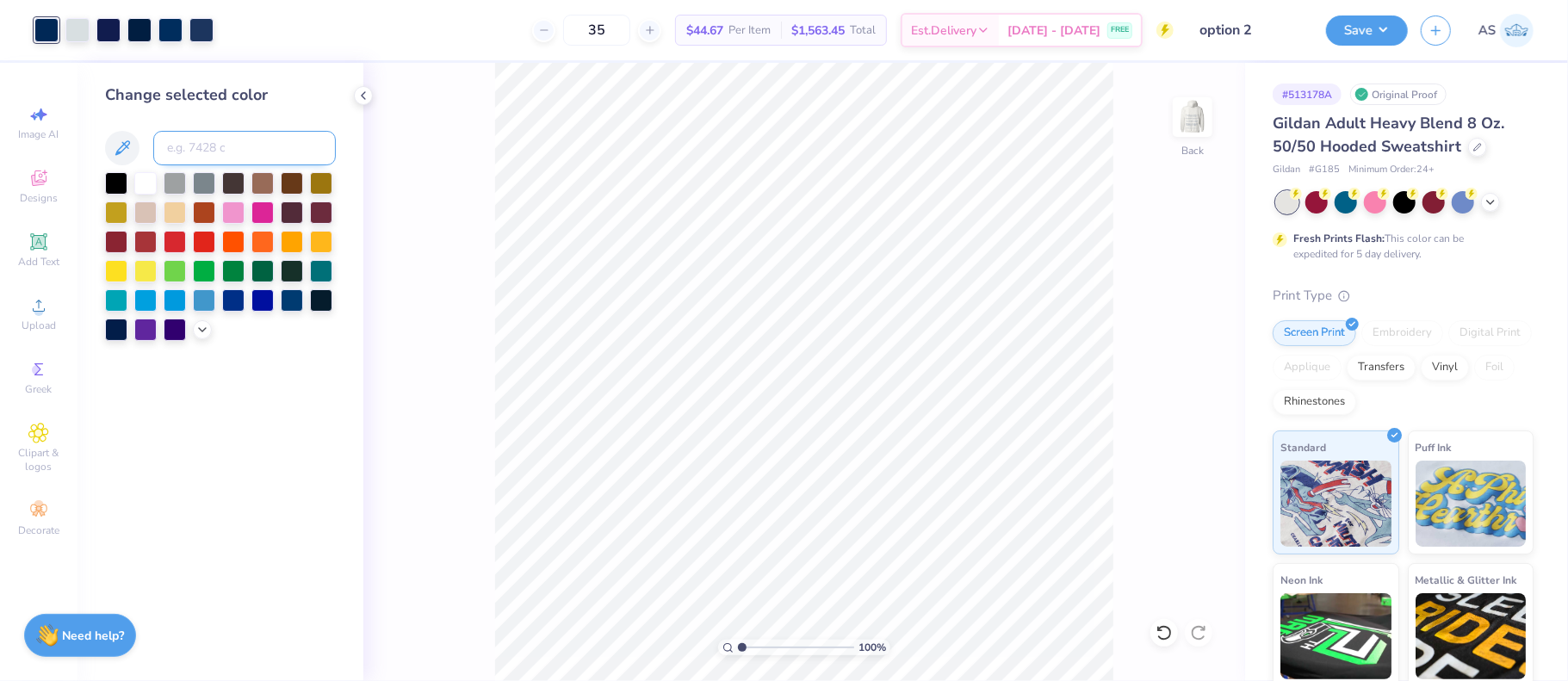
click at [202, 146] on input at bounding box center [245, 148] width 182 height 35
type input "7463"
click at [100, 20] on div at bounding box center [108, 29] width 24 height 24
click at [182, 154] on input at bounding box center [245, 148] width 182 height 35
type input "7463"
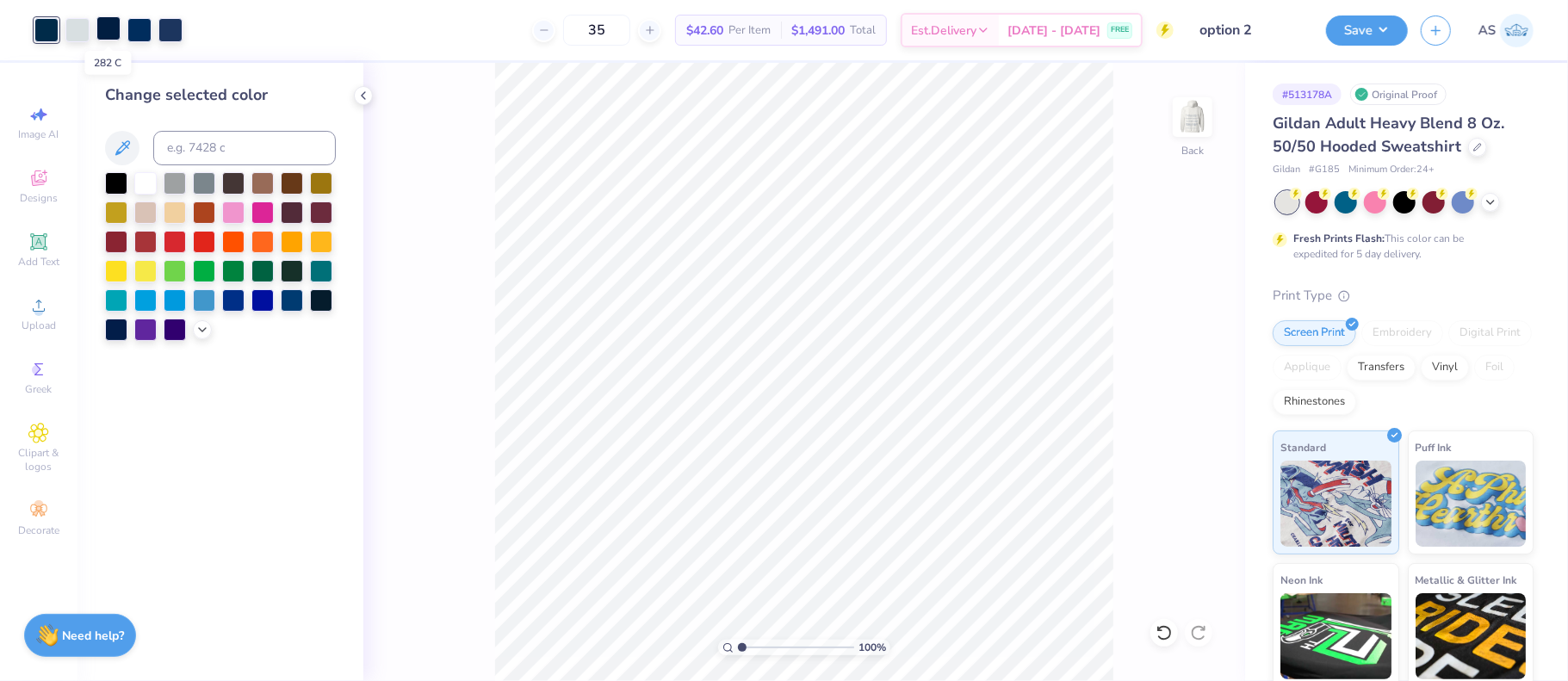
click at [103, 23] on div at bounding box center [108, 29] width 24 height 24
click at [198, 161] on input at bounding box center [245, 148] width 182 height 35
type input "7463"
click at [102, 24] on div at bounding box center [108, 29] width 24 height 24
click at [194, 154] on input at bounding box center [245, 148] width 182 height 35
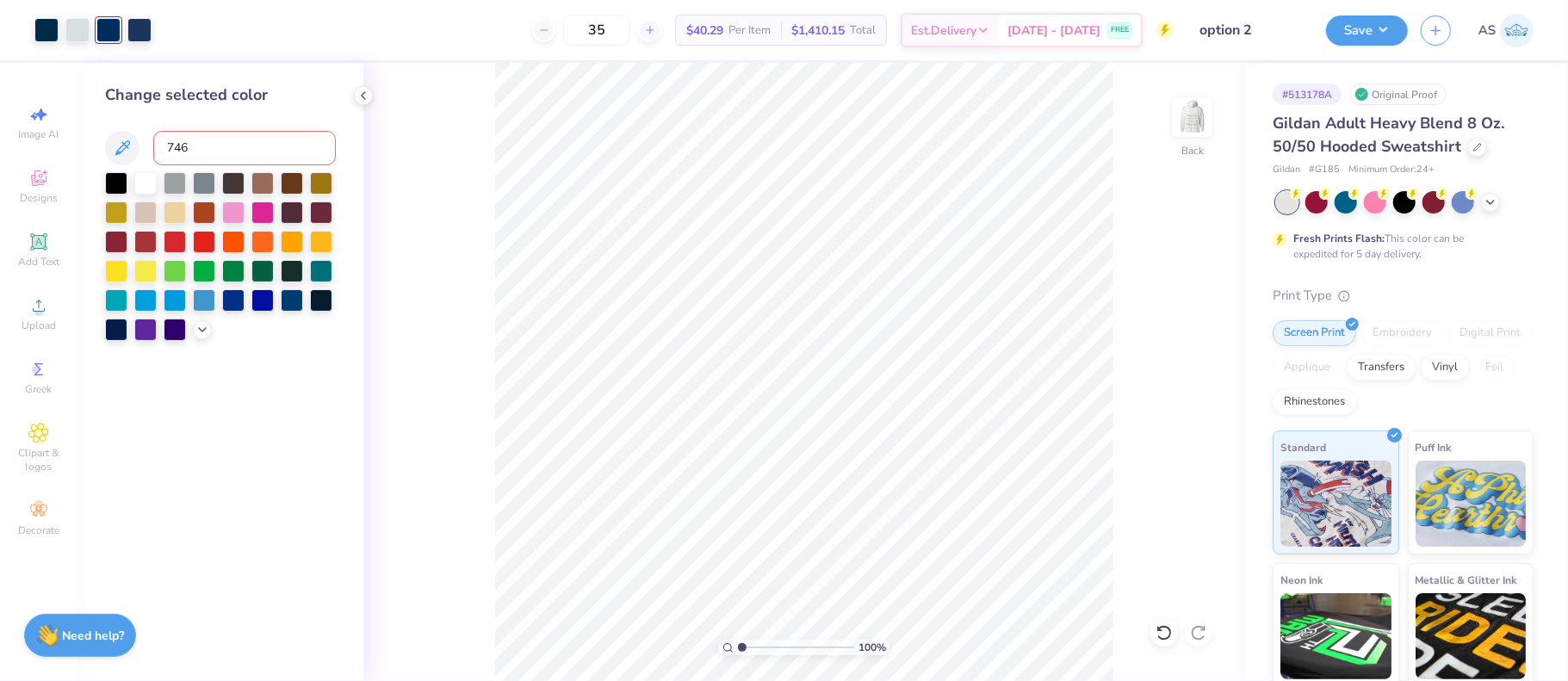
type input "7463"
click at [113, 31] on div at bounding box center [108, 29] width 24 height 24
click at [192, 154] on input at bounding box center [245, 148] width 182 height 35
type input "7463"
click at [1187, 120] on img at bounding box center [1192, 116] width 69 height 69
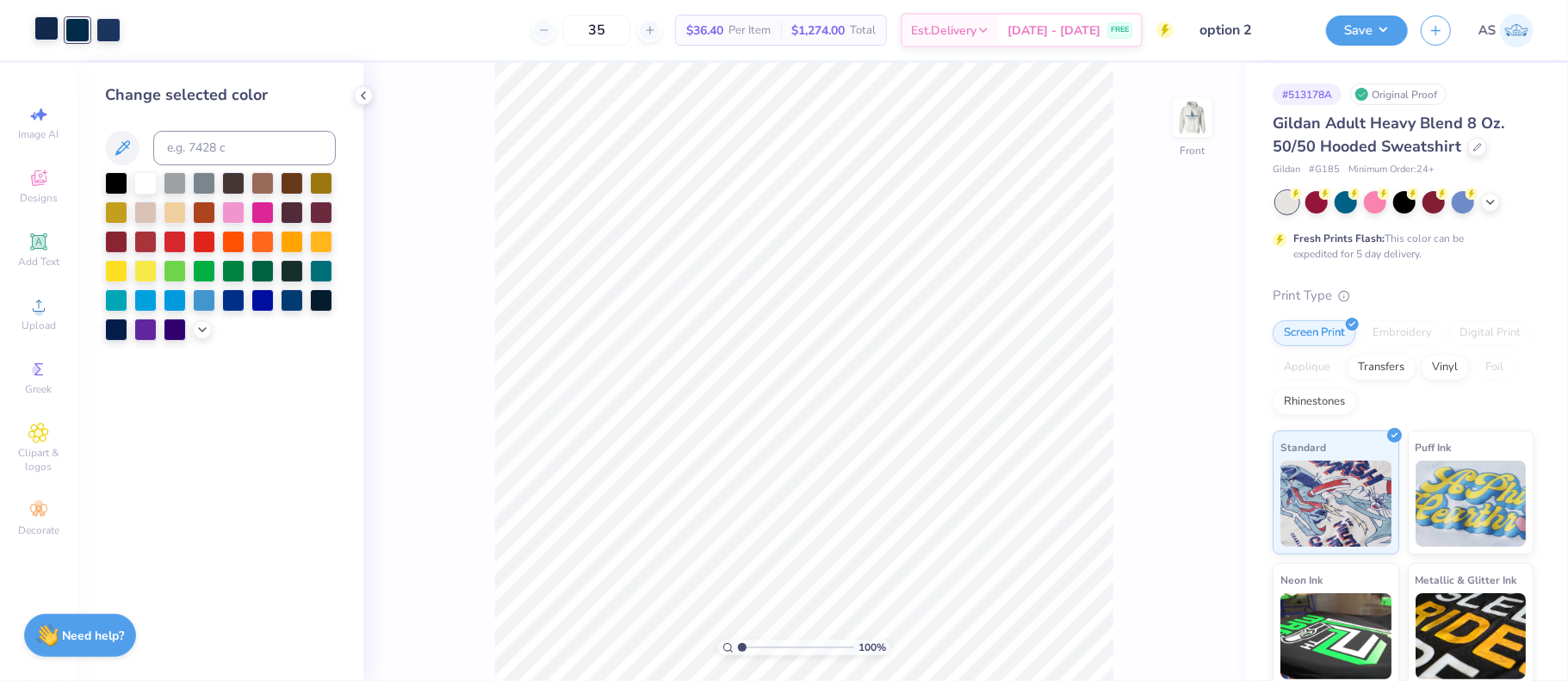
click at [50, 30] on div at bounding box center [47, 29] width 24 height 24
click at [200, 142] on input at bounding box center [245, 148] width 182 height 35
type input "2768"
click at [75, 30] on div at bounding box center [77, 29] width 24 height 24
click at [189, 141] on input at bounding box center [245, 148] width 182 height 35
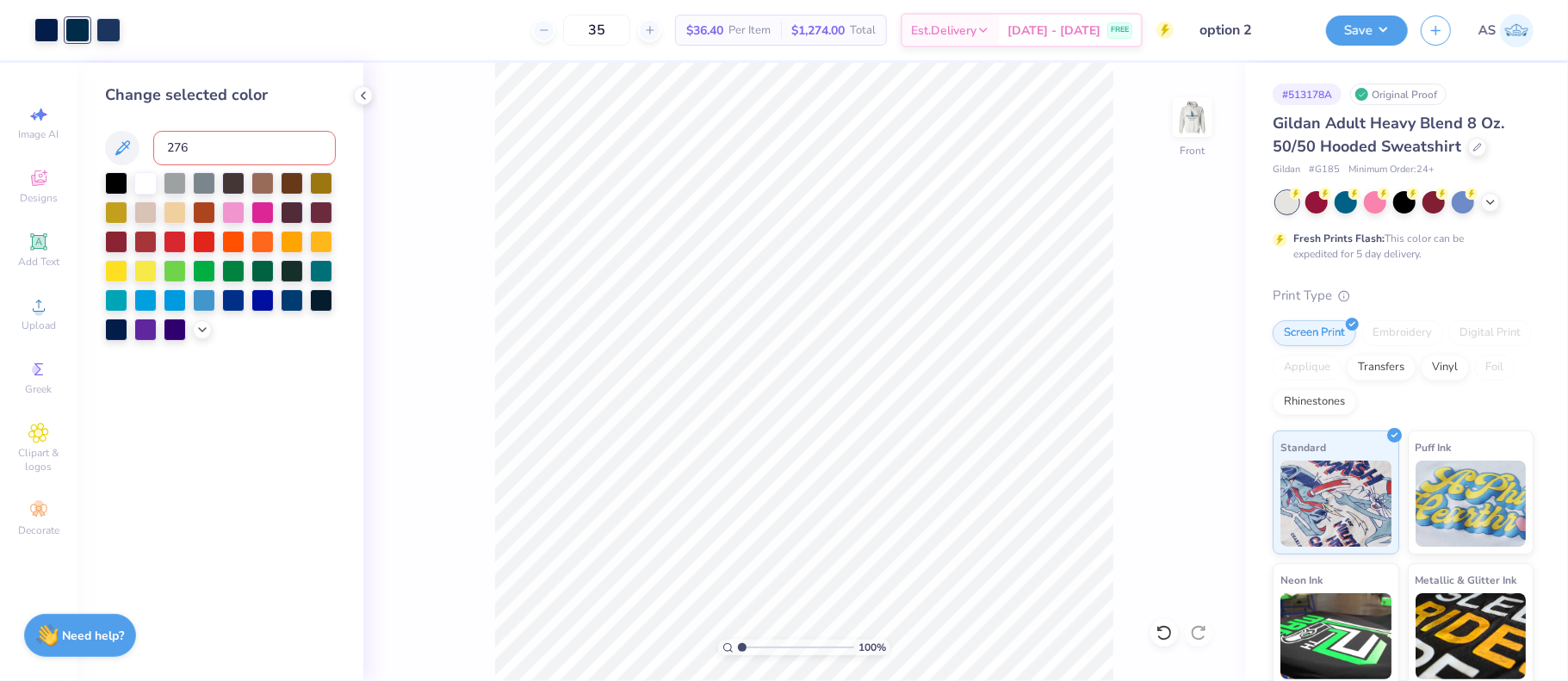
type input "2768"
click at [69, 26] on div at bounding box center [77, 29] width 24 height 24
click at [169, 133] on input at bounding box center [245, 148] width 182 height 35
type input "2768"
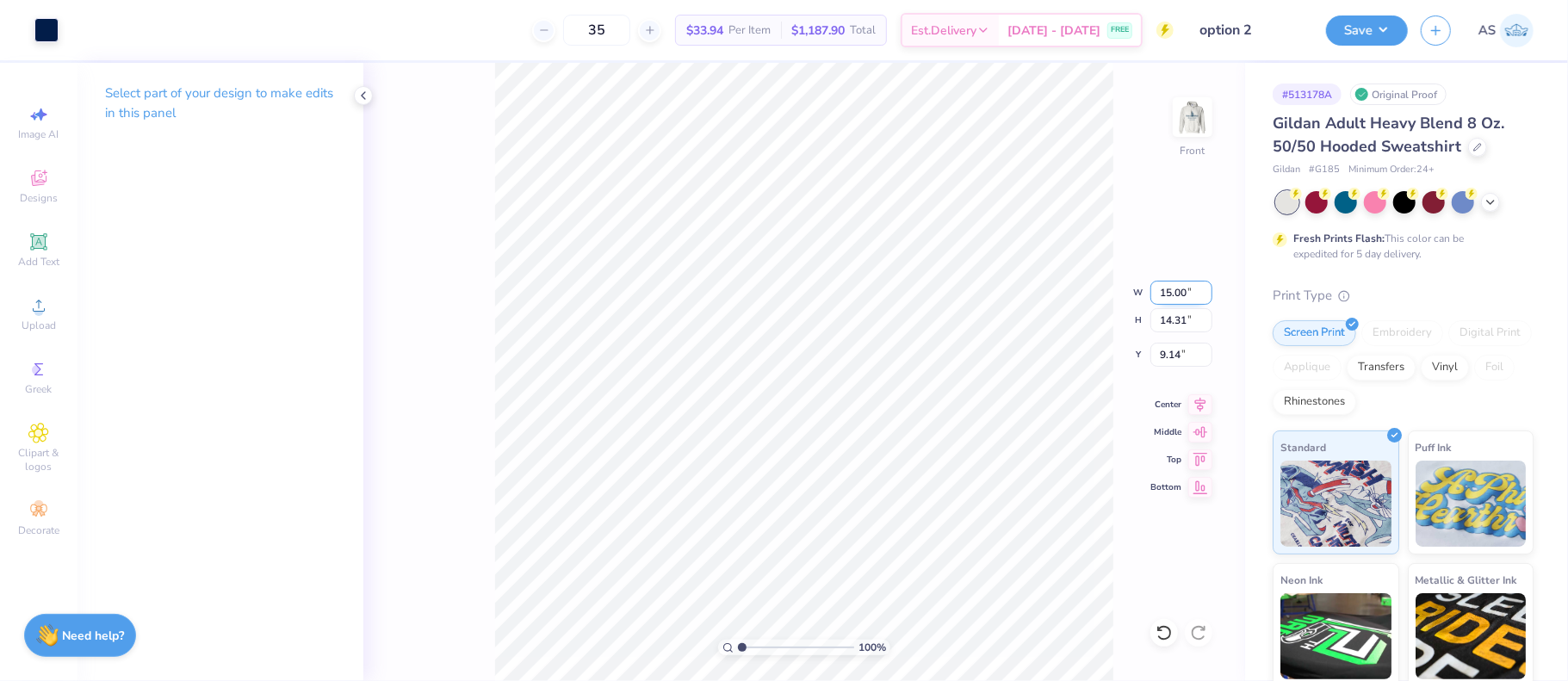
click at [1167, 290] on input "15.00" at bounding box center [1181, 292] width 62 height 24
type input "12.50"
type input "11.93"
drag, startPoint x: 1159, startPoint y: 355, endPoint x: 1178, endPoint y: 355, distance: 19.0
click at [1178, 355] on input "10.34" at bounding box center [1181, 355] width 62 height 24
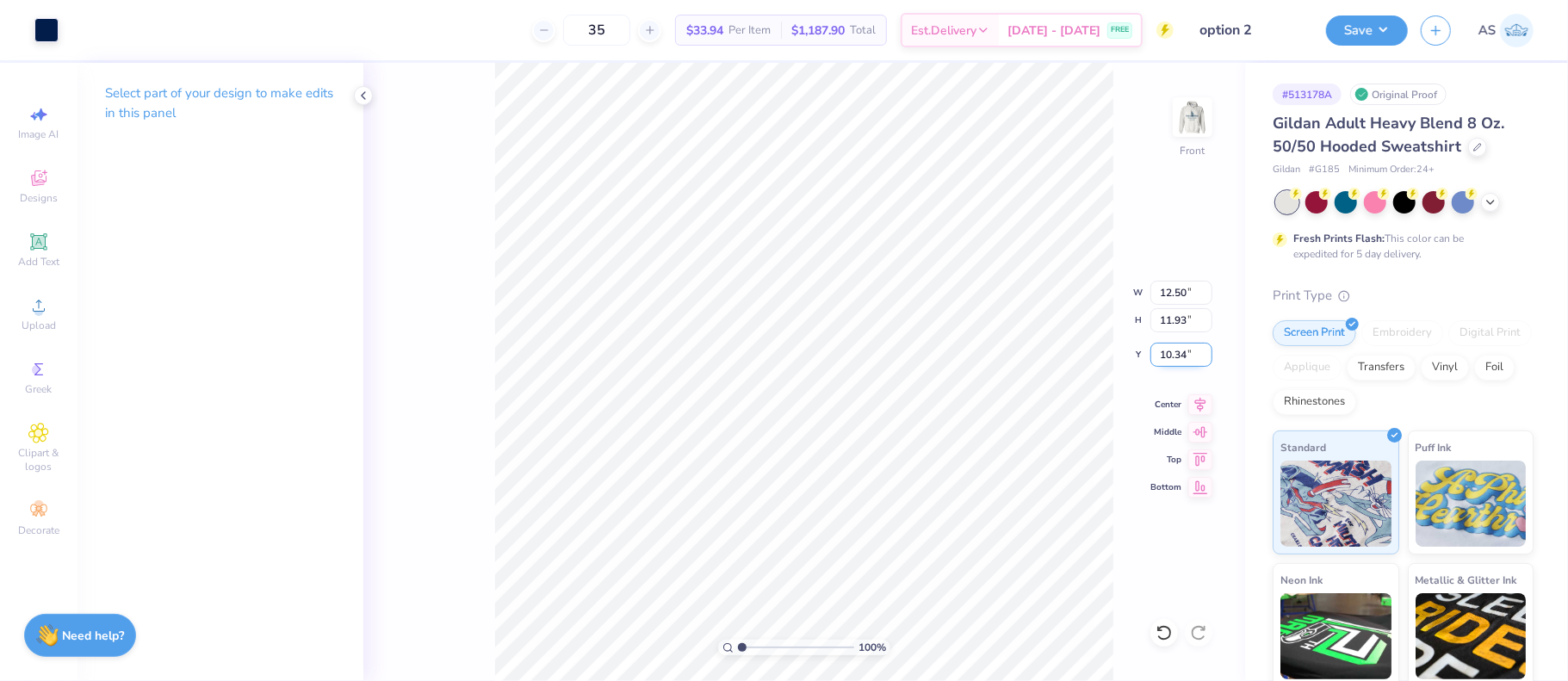
drag, startPoint x: 1162, startPoint y: 353, endPoint x: 1184, endPoint y: 352, distance: 22.0
click at [1184, 352] on input "10.34" at bounding box center [1181, 355] width 62 height 24
type input "6.00"
click at [1191, 121] on img at bounding box center [1192, 116] width 69 height 69
click at [47, 33] on div at bounding box center [47, 29] width 24 height 24
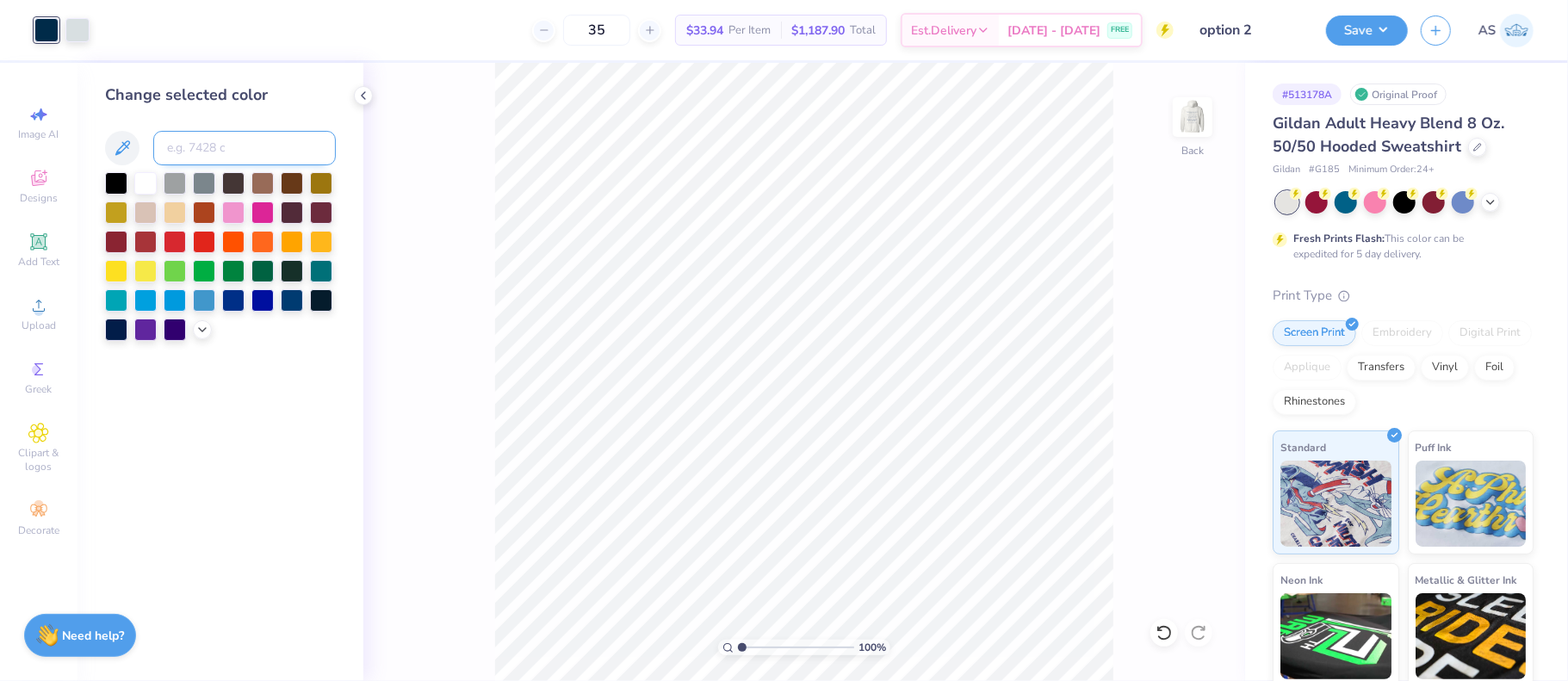
click at [192, 152] on input at bounding box center [245, 148] width 182 height 35
type input "2768"
click at [1393, 19] on button "Save" at bounding box center [1367, 28] width 82 height 30
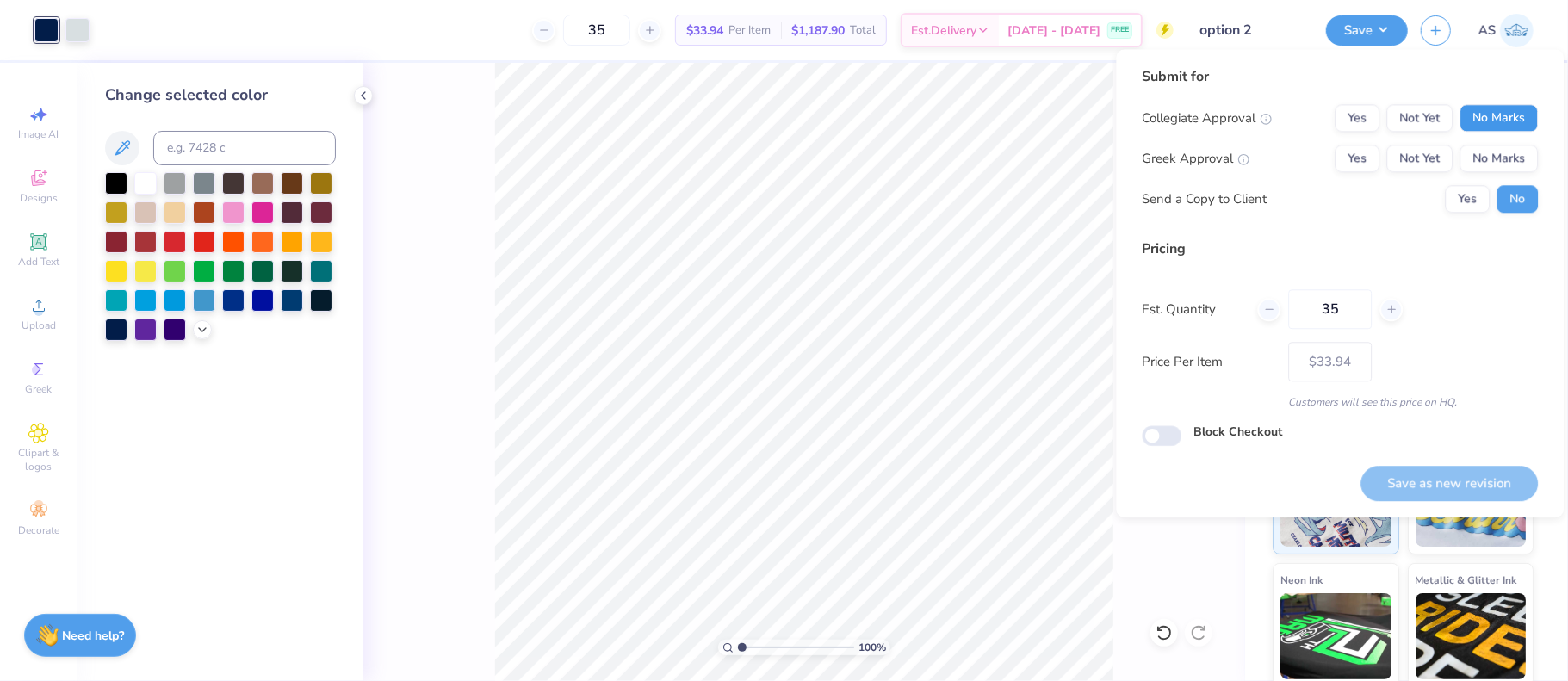
click at [1507, 115] on button "No Marks" at bounding box center [1499, 118] width 78 height 28
click at [1504, 154] on button "No Marks" at bounding box center [1499, 159] width 78 height 28
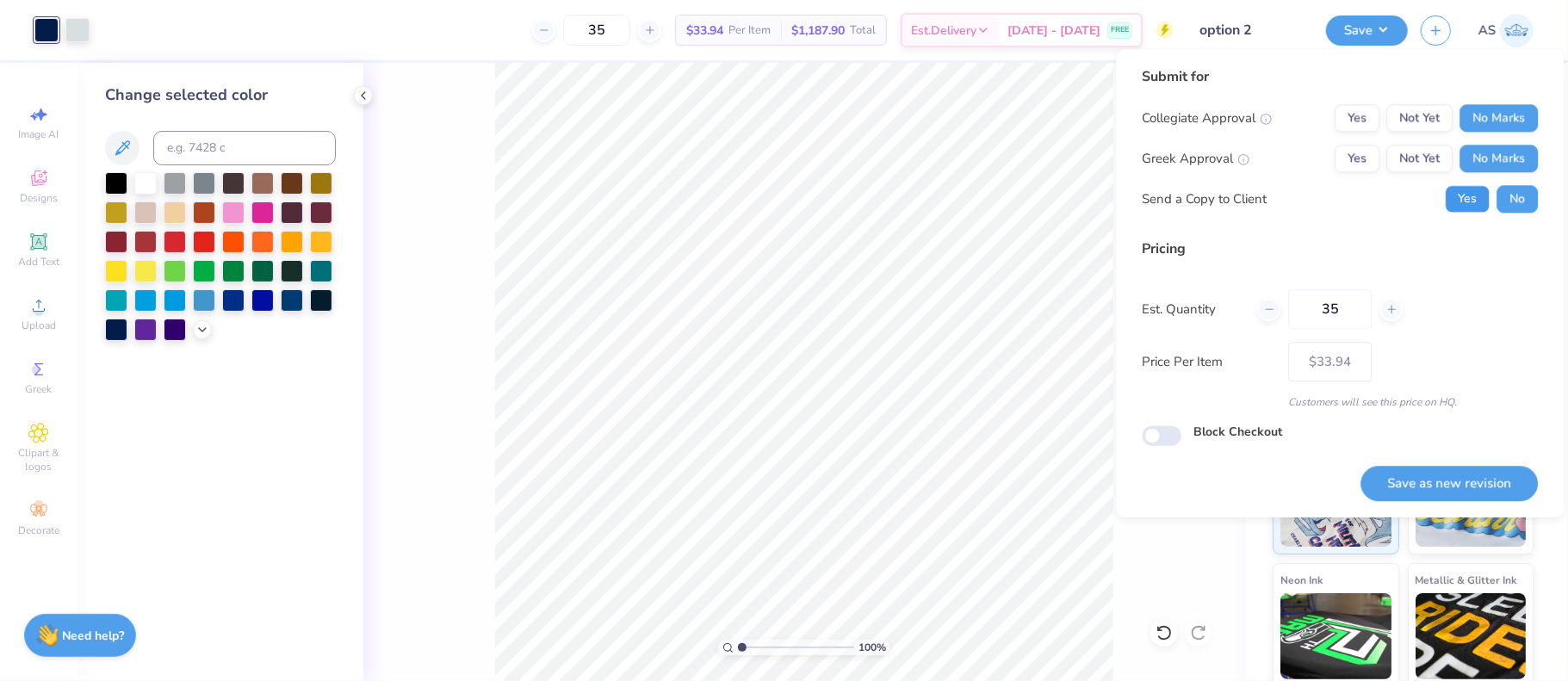
click at [1469, 210] on button "Yes" at bounding box center [1467, 199] width 45 height 28
click at [1463, 482] on button "Save as new revision" at bounding box center [1449, 483] width 177 height 36
type input "$33.94"
